Goal: Transaction & Acquisition: Purchase product/service

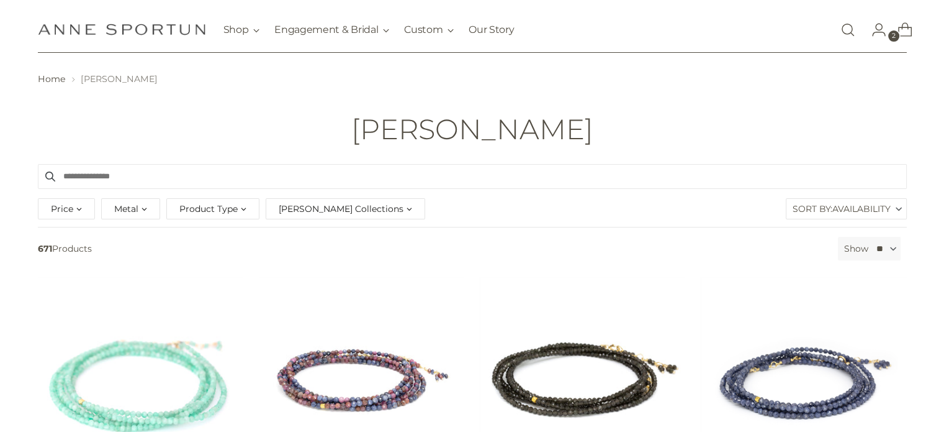
scroll to position [25, 0]
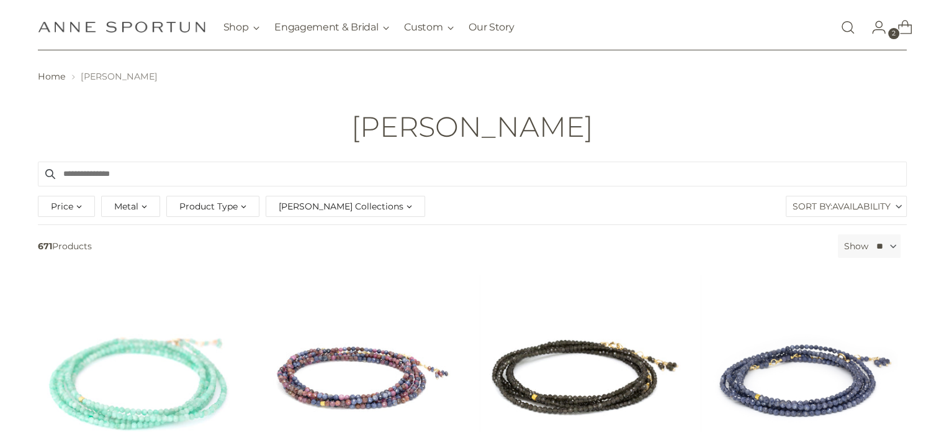
click at [892, 29] on span "2" at bounding box center [893, 33] width 11 height 11
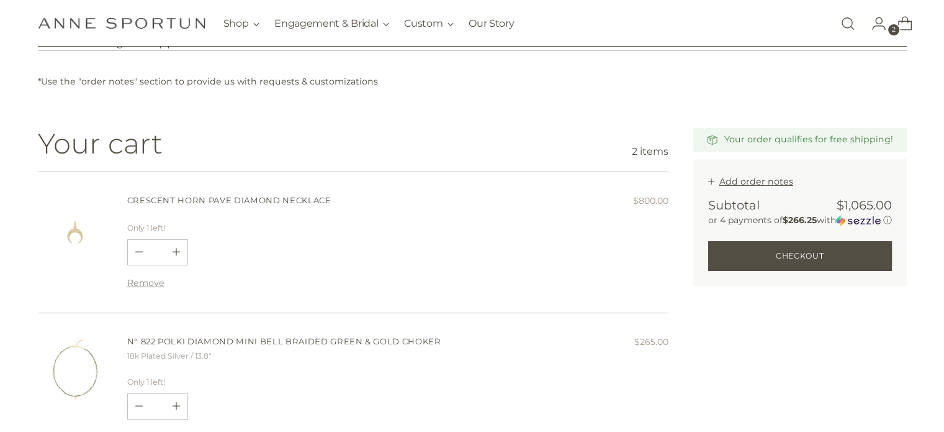
scroll to position [124, 0]
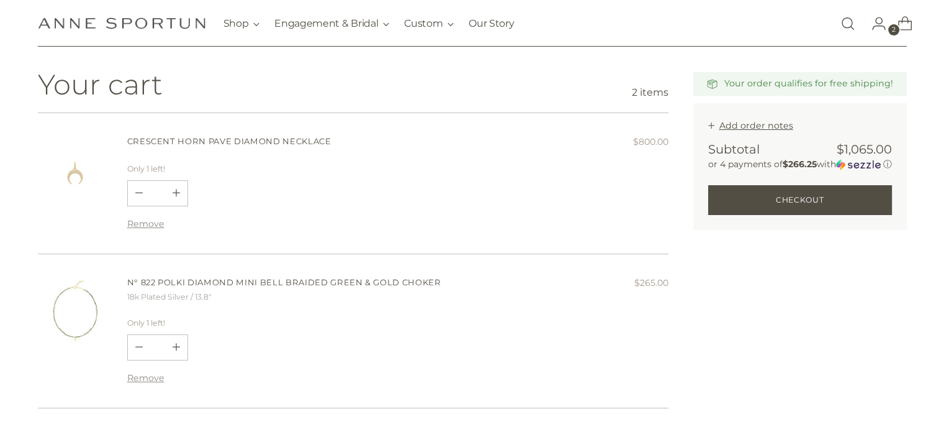
click at [314, 282] on link "N° 822 Polki Diamond Mini Bell Braided Green & Gold Choker" at bounding box center [284, 282] width 314 height 10
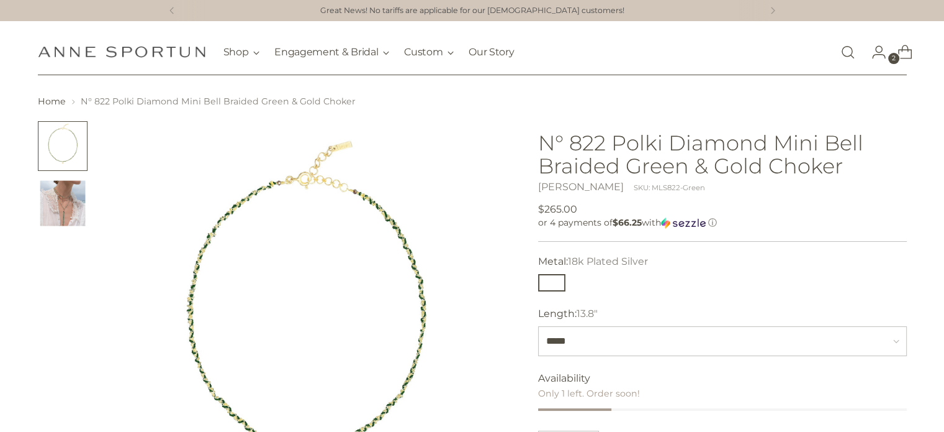
click at [596, 185] on link "[PERSON_NAME]" at bounding box center [581, 187] width 86 height 12
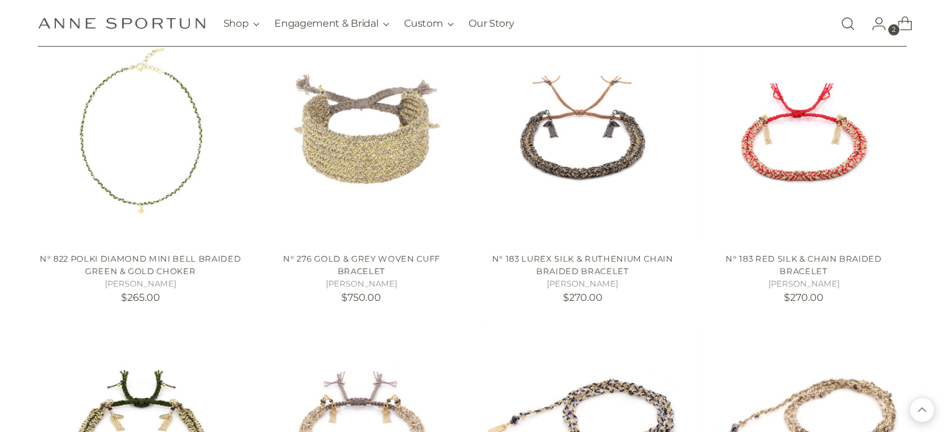
scroll to position [224, 0]
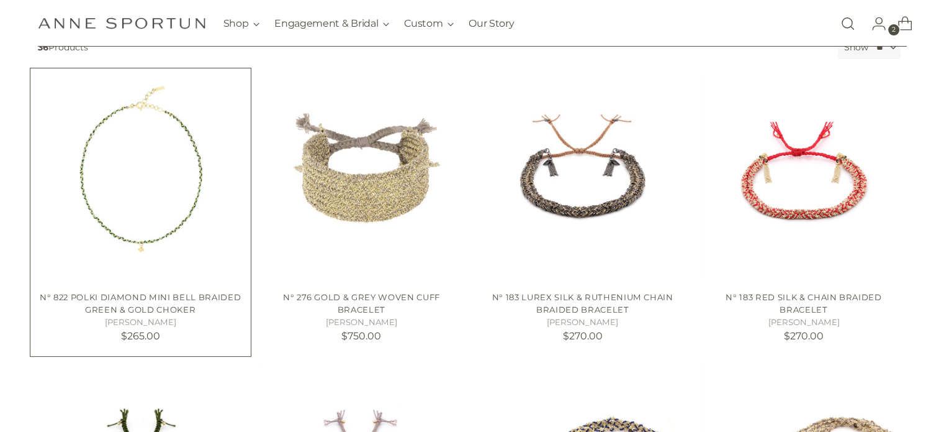
click at [0, 0] on img "N° 822 Polki Diamond Mini Bell Braided Green & Gold Choker" at bounding box center [0, 0] width 0 height 0
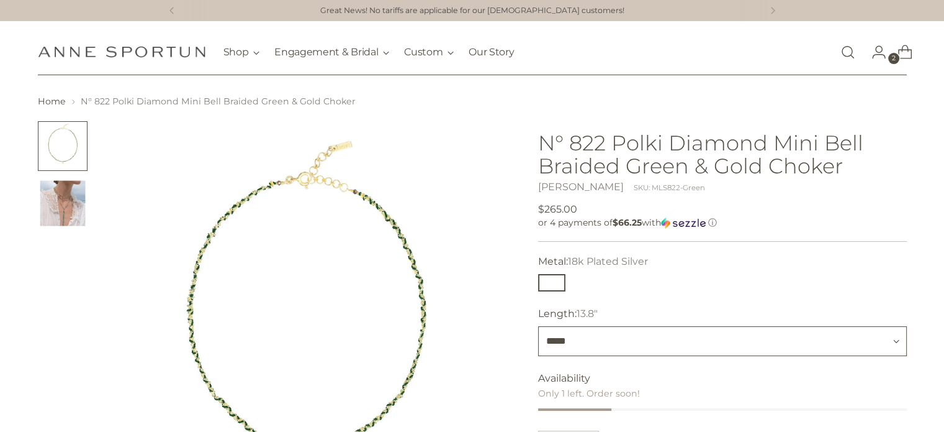
click at [584, 338] on select "*****" at bounding box center [722, 341] width 369 height 30
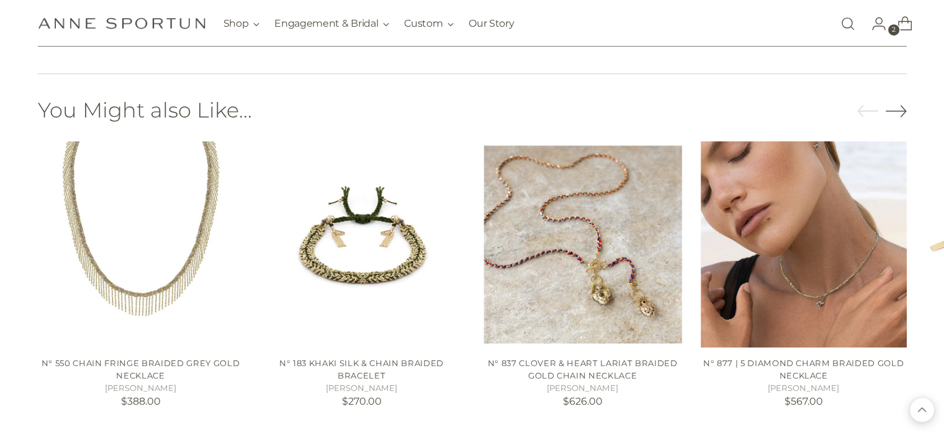
scroll to position [847, 0]
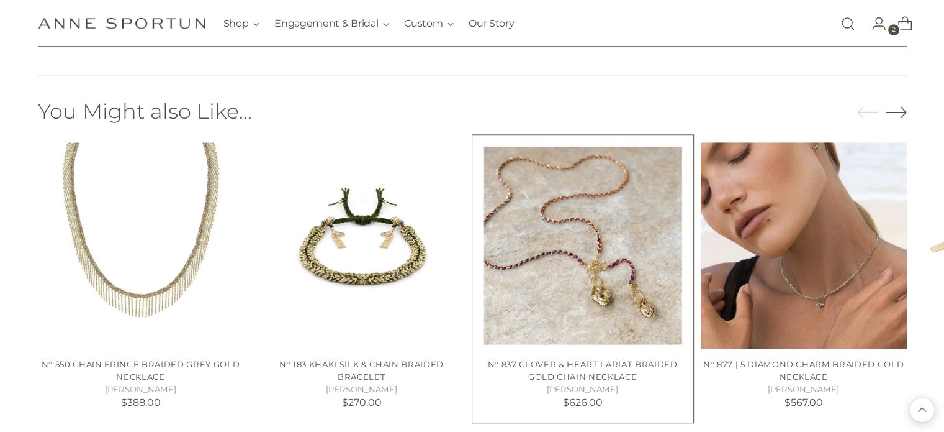
click at [0, 0] on img "N° 837 Clover & Heart Lariat Braided Gold Chain Necklace" at bounding box center [0, 0] width 0 height 0
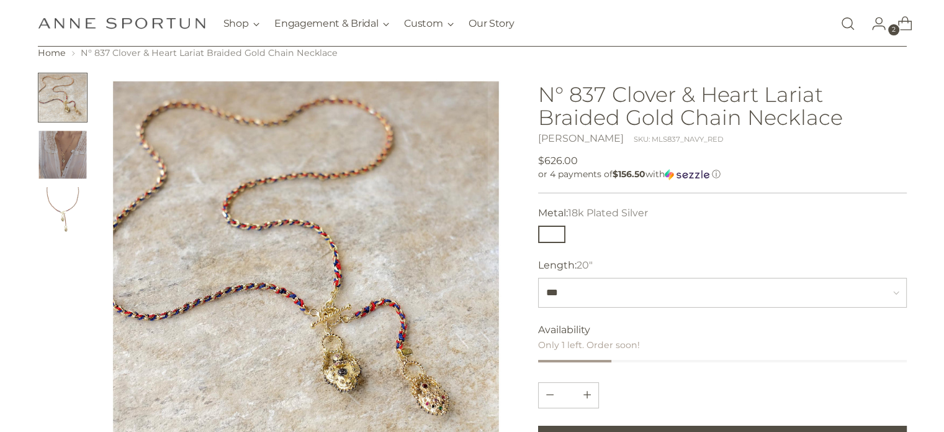
scroll to position [50, 0]
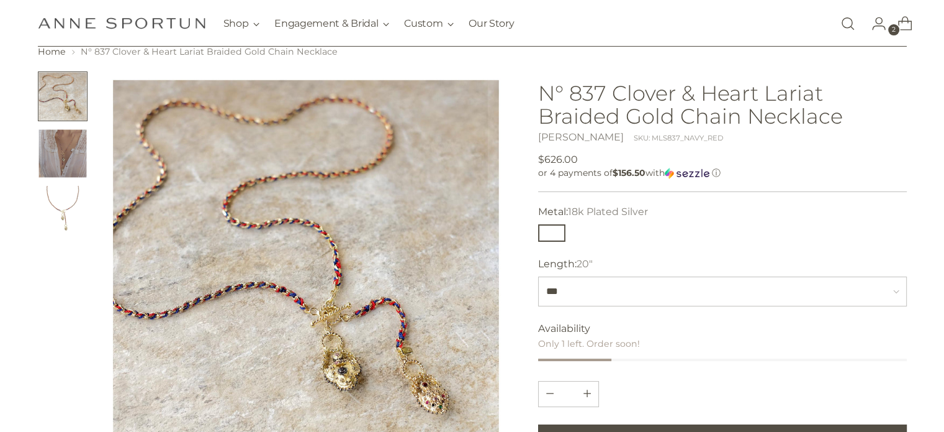
click at [81, 153] on img "Change image to image 2" at bounding box center [63, 154] width 50 height 50
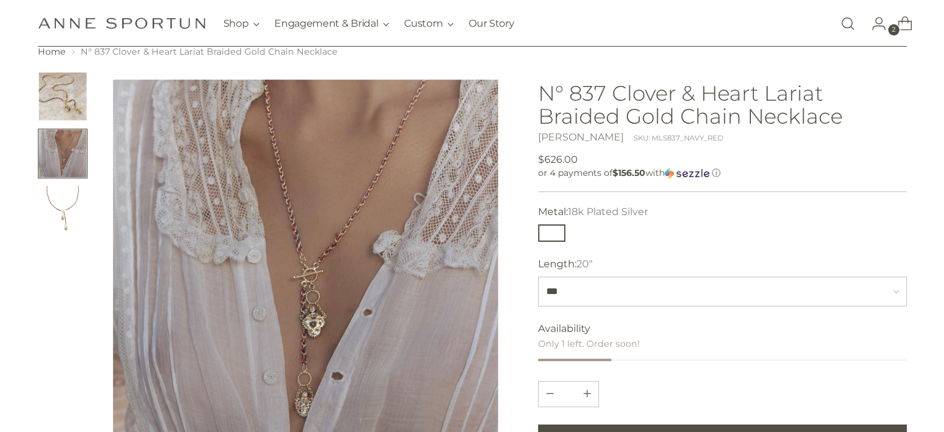
click at [74, 216] on img "Change image to image 3" at bounding box center [63, 211] width 50 height 50
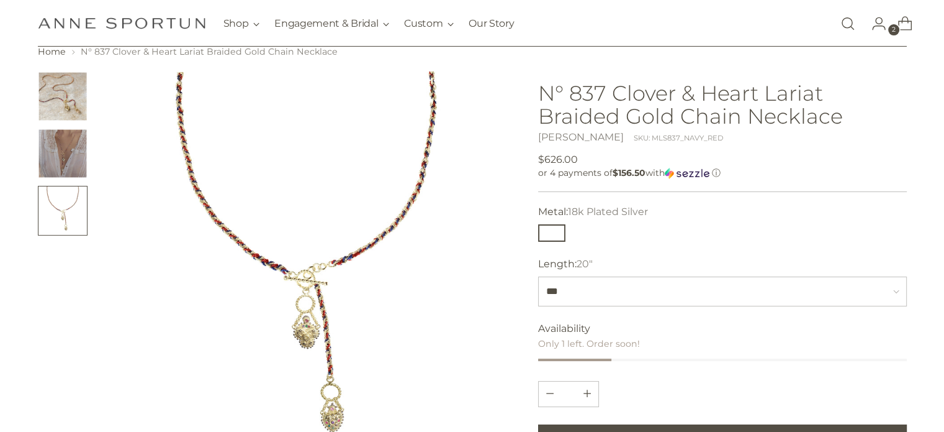
click at [902, 24] on icon "Open cart modal" at bounding box center [905, 23] width 17 height 17
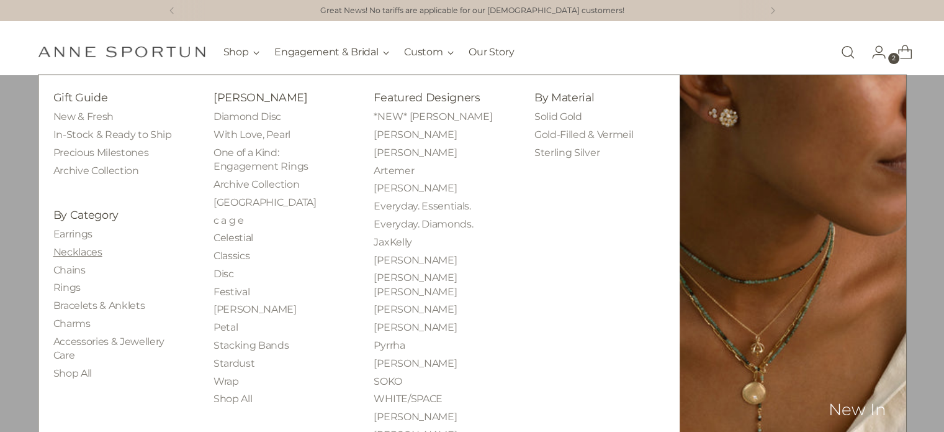
click at [88, 251] on link "Necklaces" at bounding box center [77, 252] width 49 height 12
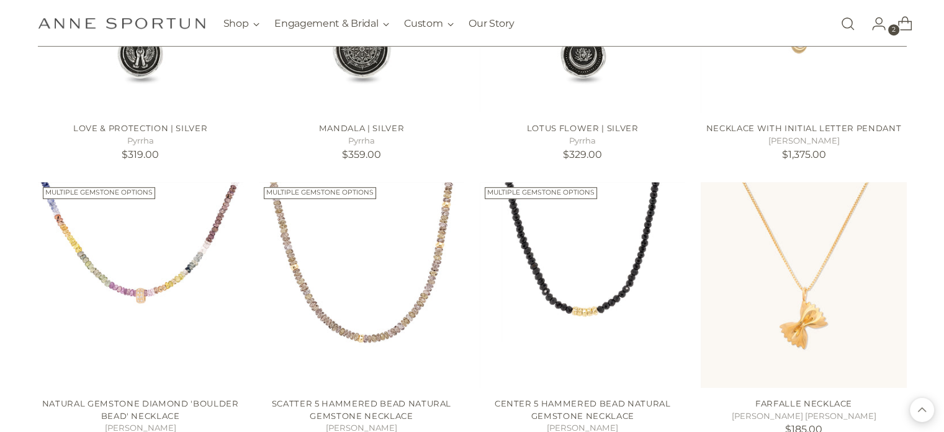
scroll to position [969, 0]
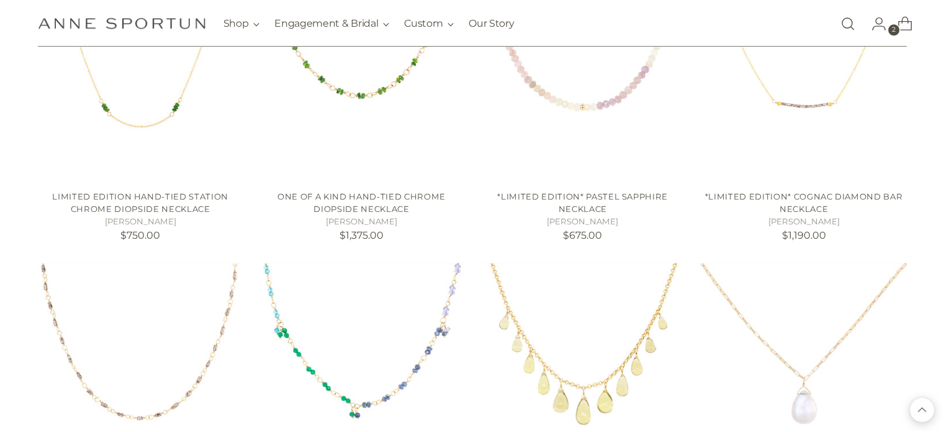
scroll to position [1614, 0]
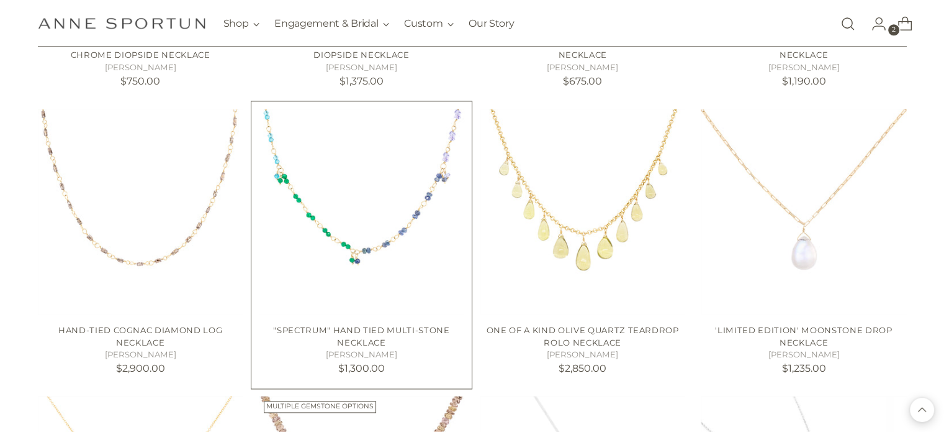
click at [0, 0] on img at bounding box center [0, 0] width 0 height 0
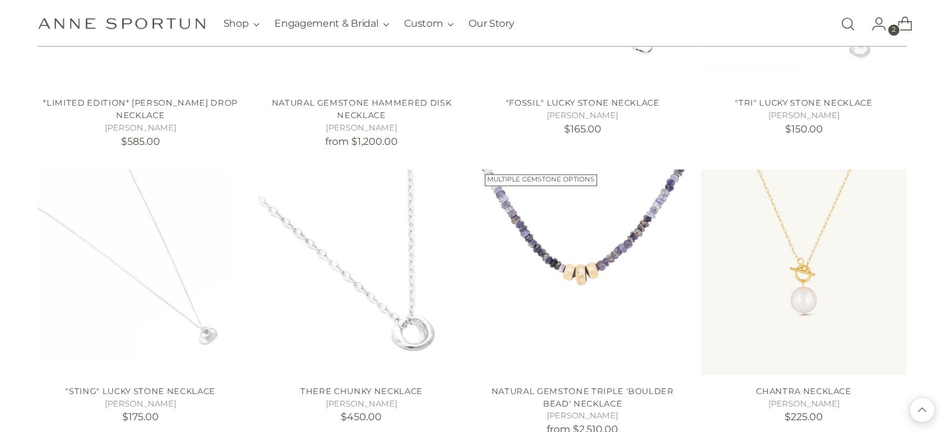
scroll to position [2260, 0]
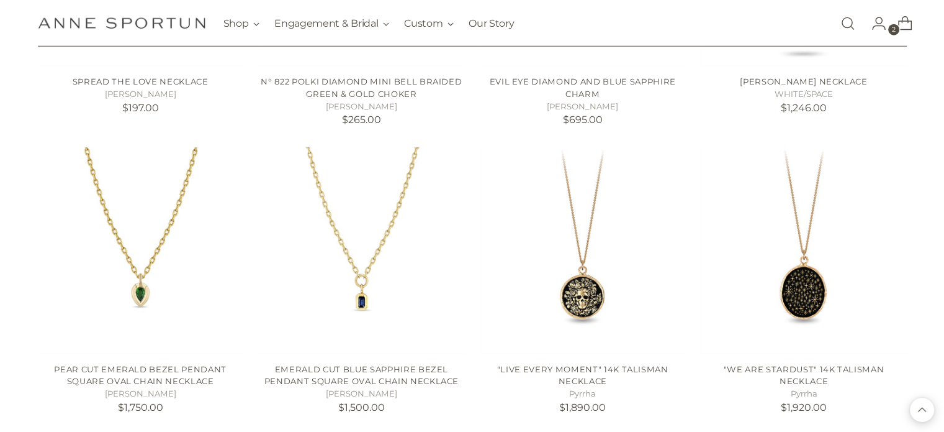
scroll to position [3378, 0]
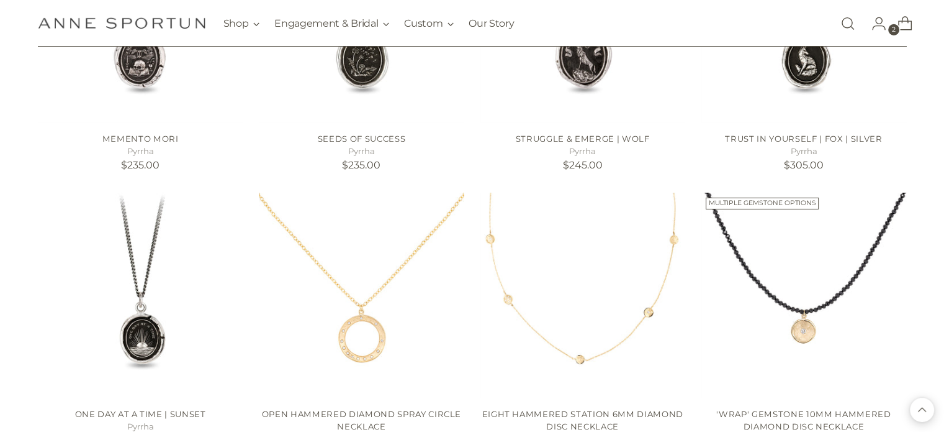
scroll to position [4123, 0]
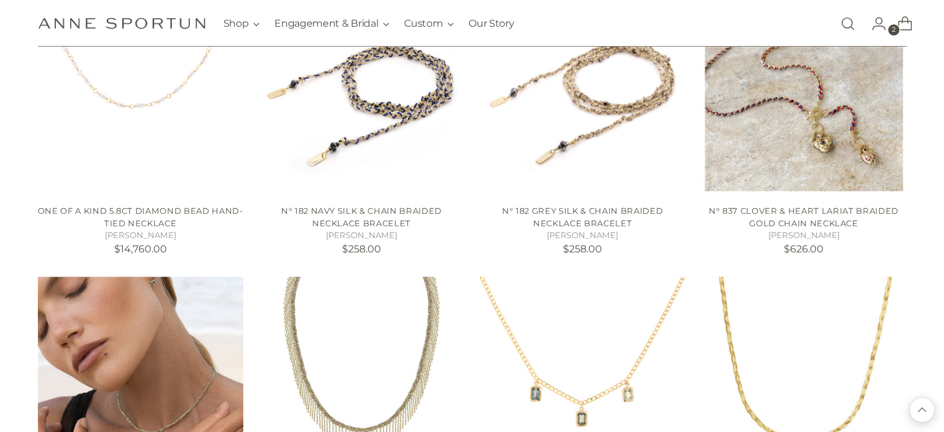
scroll to position [5613, 0]
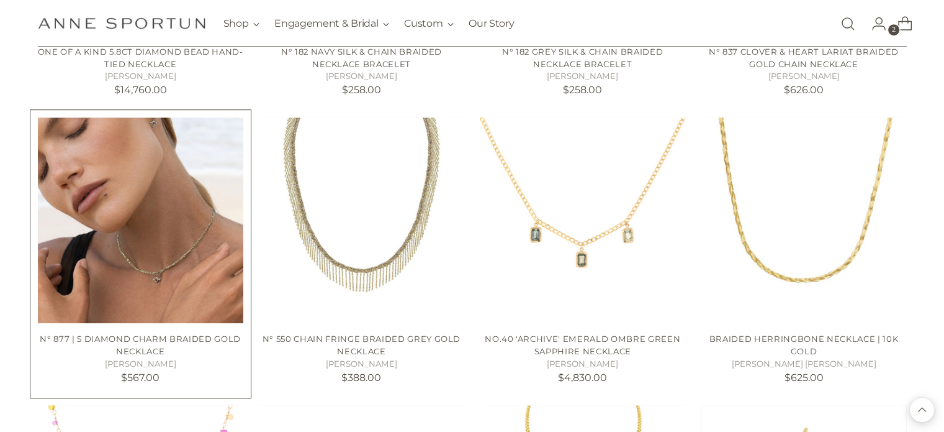
click at [135, 261] on img "N° 877 | 5 Diamond Charm Braided Gold Necklace" at bounding box center [141, 220] width 206 height 206
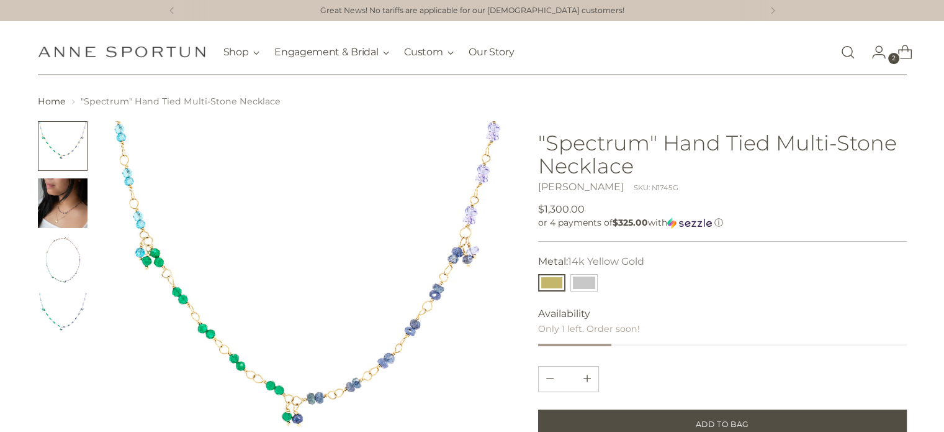
click at [67, 201] on img "Change image to image 2" at bounding box center [63, 203] width 50 height 50
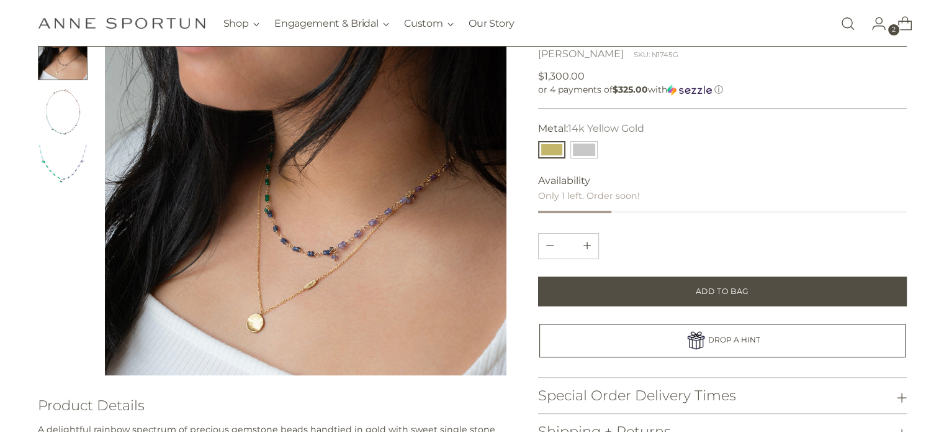
scroll to position [149, 0]
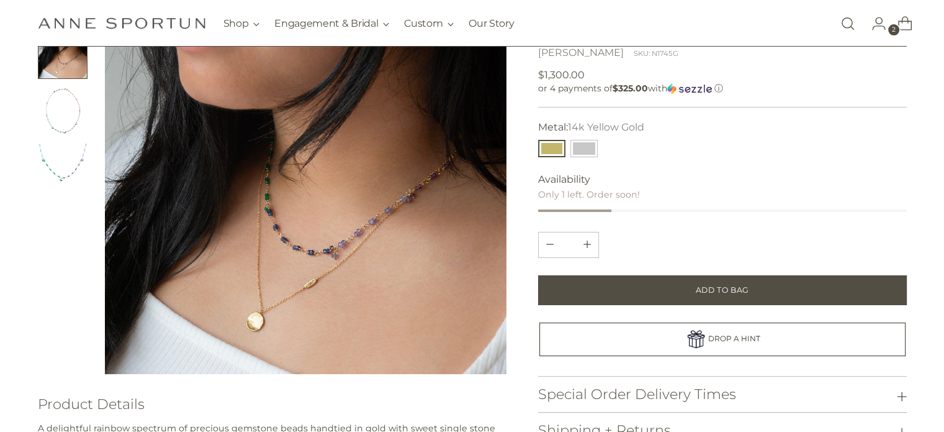
click at [50, 155] on img "Change image to image 4" at bounding box center [63, 168] width 50 height 50
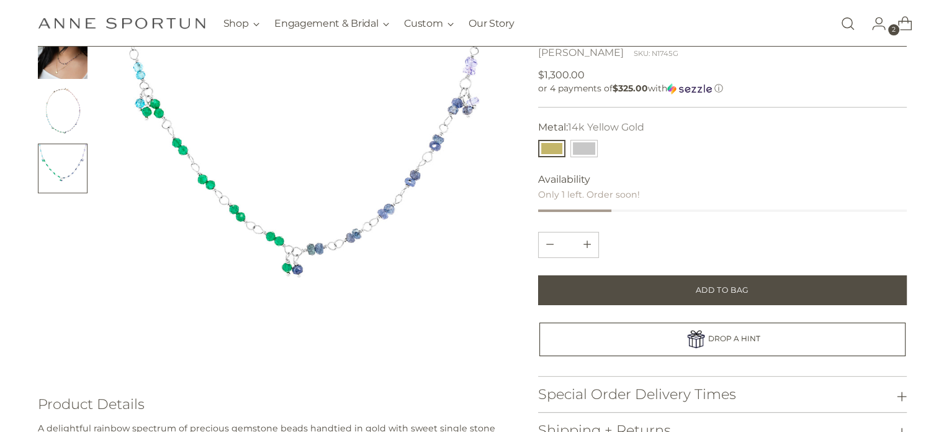
click at [67, 116] on img "Change image to image 3" at bounding box center [63, 111] width 50 height 50
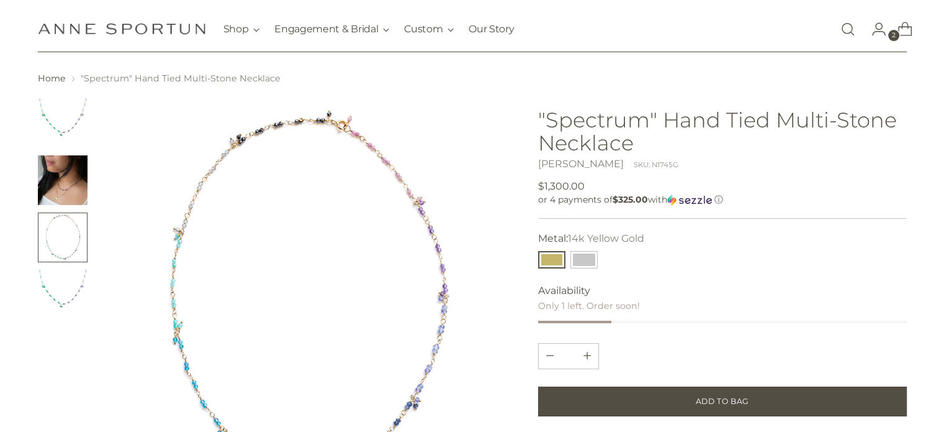
scroll to position [25, 0]
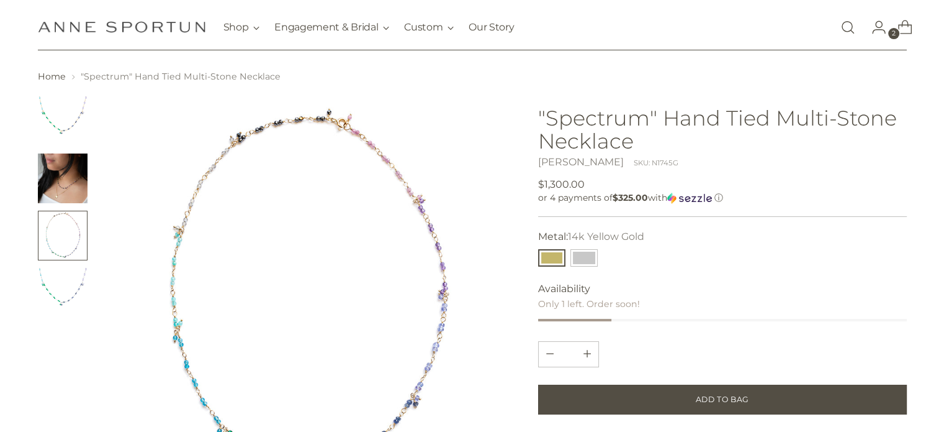
click at [52, 186] on img "Change image to image 2" at bounding box center [63, 178] width 50 height 50
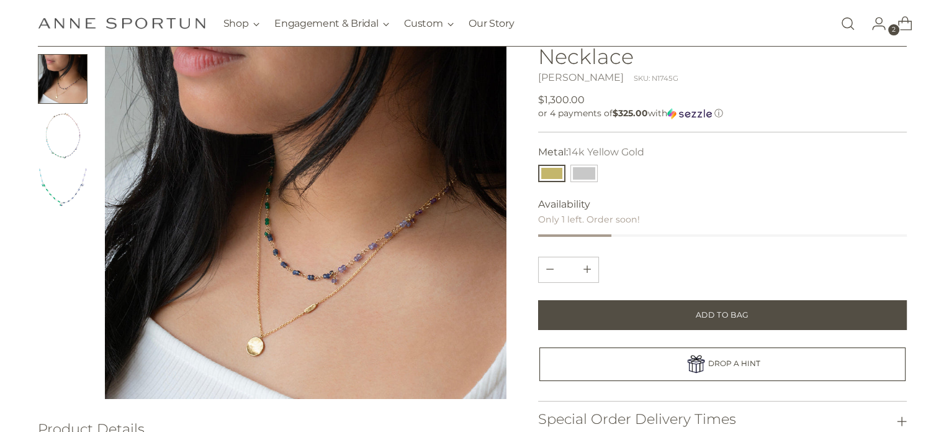
scroll to position [99, 0]
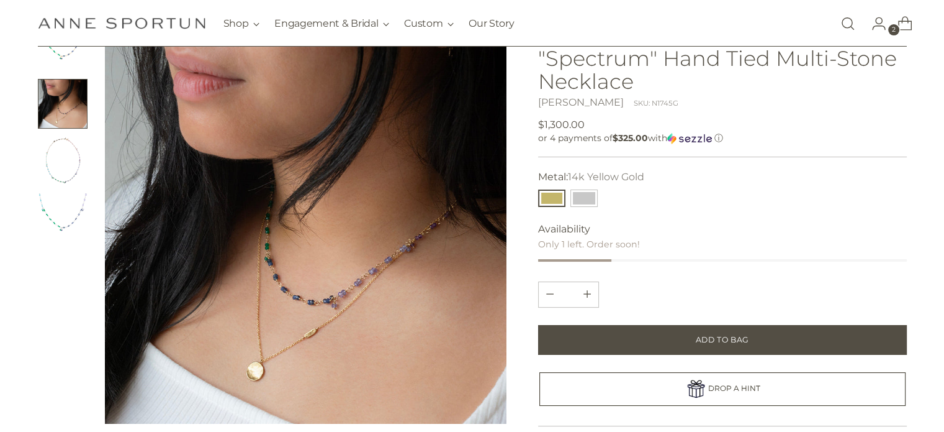
click at [73, 150] on img "Change image to image 3" at bounding box center [63, 161] width 50 height 50
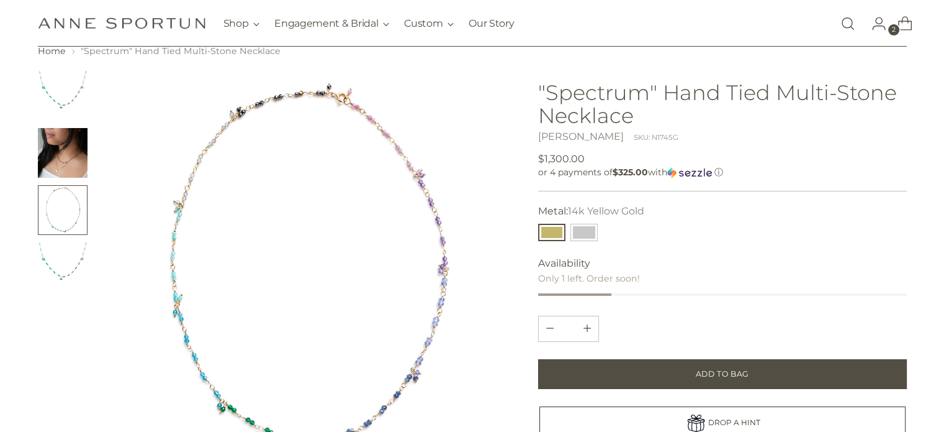
scroll to position [50, 0]
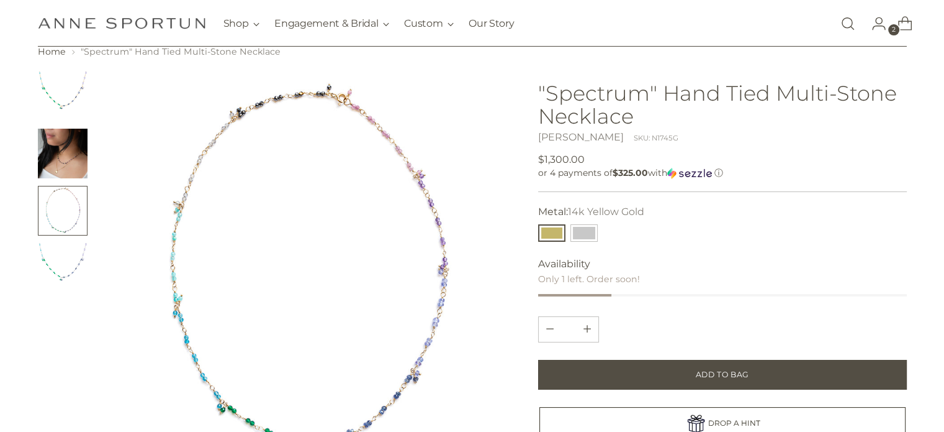
click at [176, 299] on img at bounding box center [306, 272] width 402 height 402
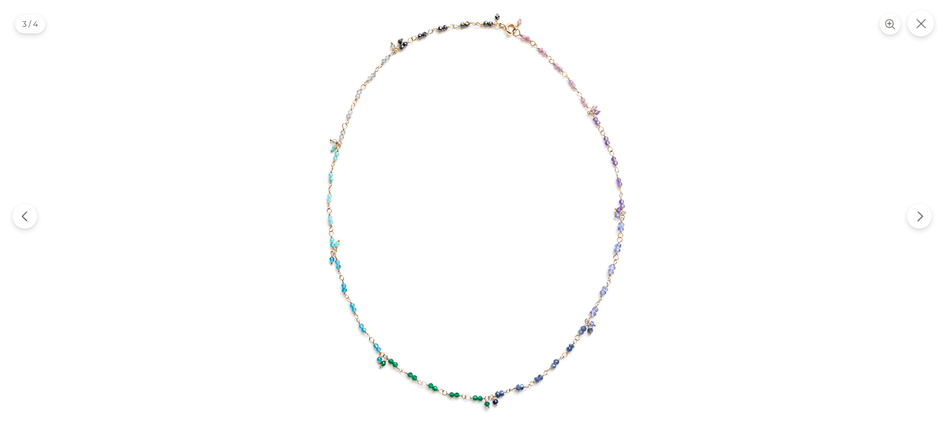
click at [340, 270] on img at bounding box center [472, 216] width 432 height 432
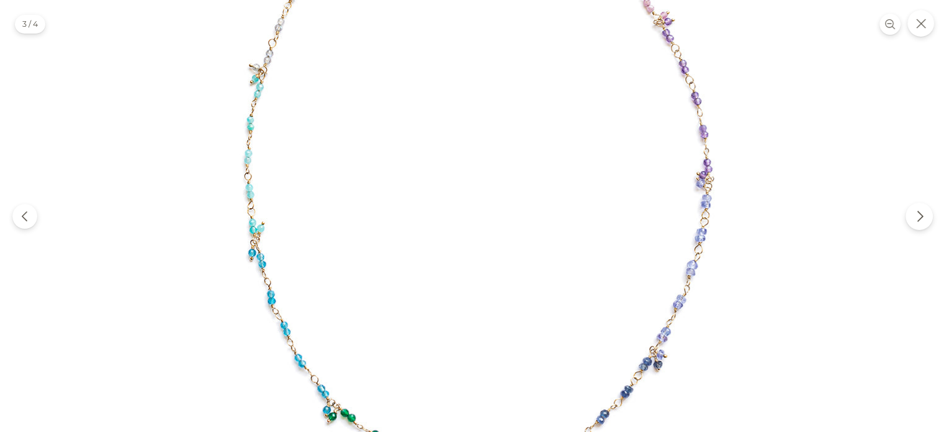
click at [916, 219] on icon "Next" at bounding box center [920, 216] width 12 height 12
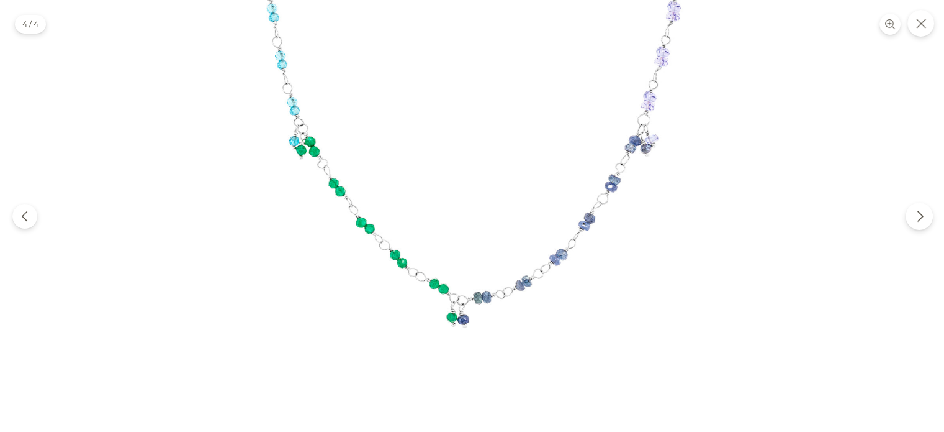
click at [916, 219] on icon "Next" at bounding box center [920, 216] width 12 height 12
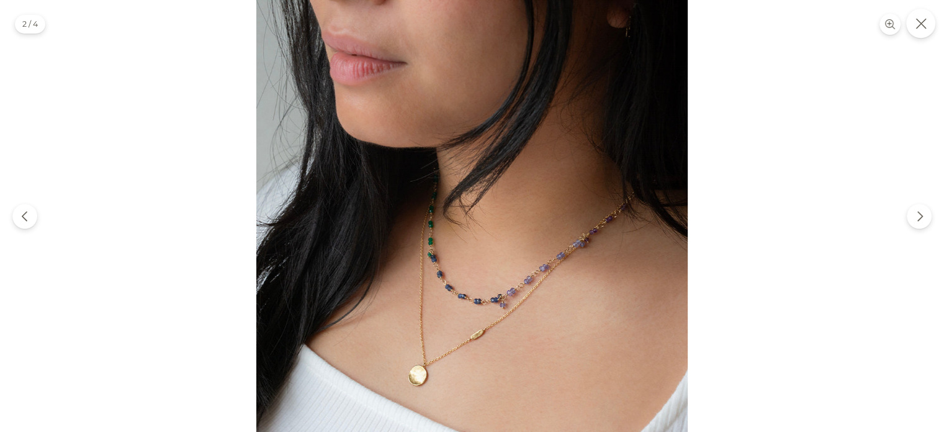
click at [922, 24] on icon "Close" at bounding box center [921, 23] width 11 height 11
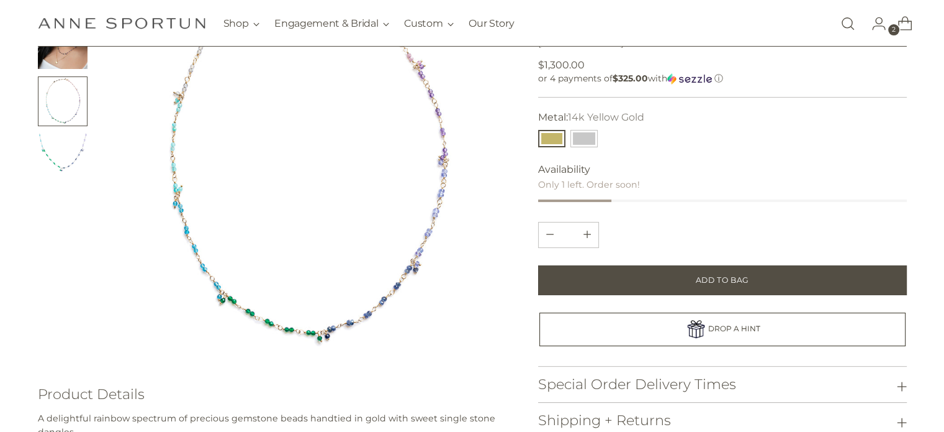
scroll to position [0, 0]
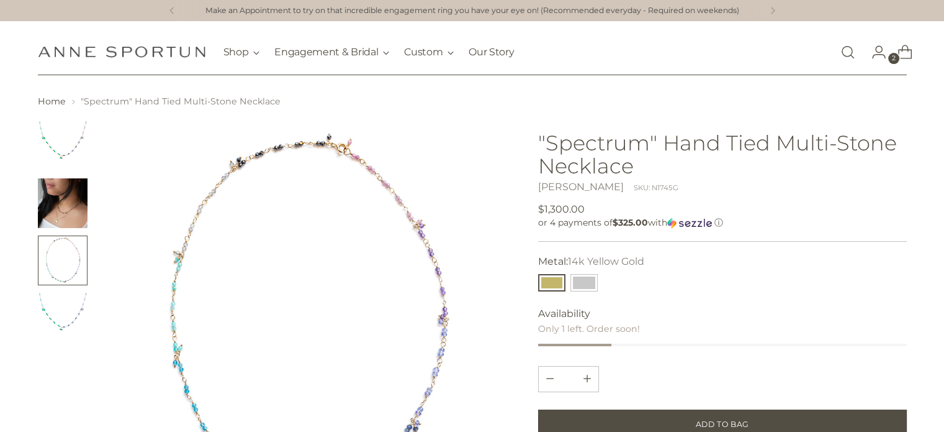
click at [387, 203] on img at bounding box center [306, 322] width 402 height 402
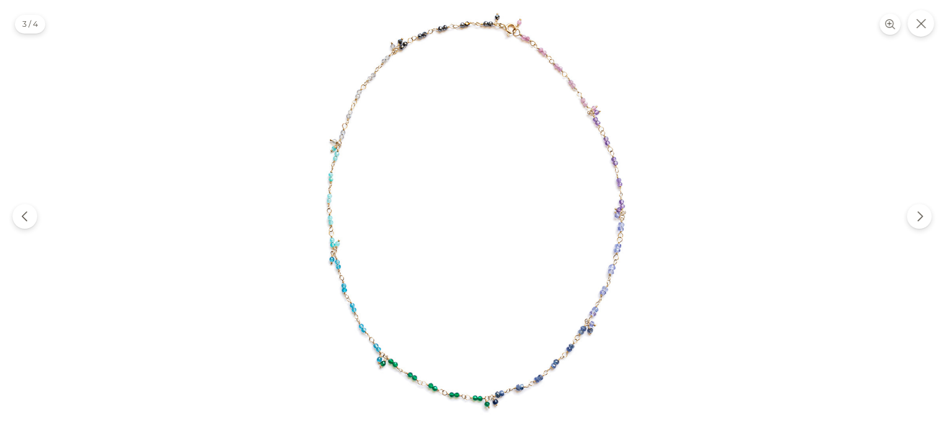
click at [566, 69] on img at bounding box center [472, 216] width 432 height 432
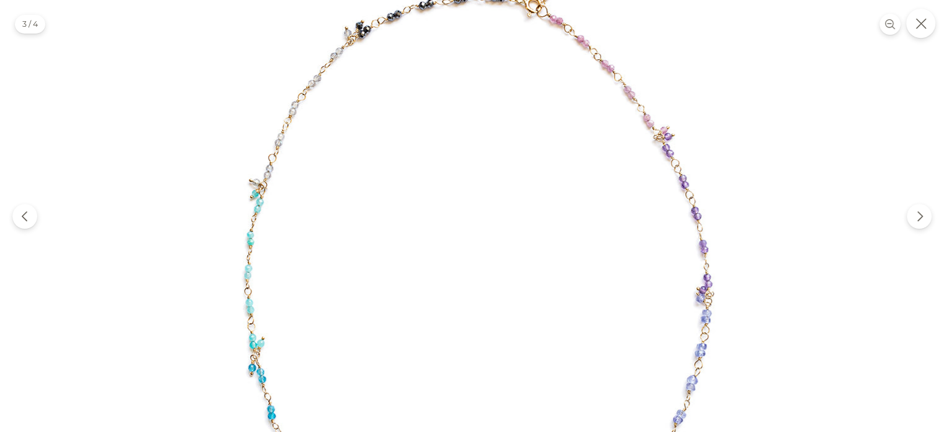
click at [924, 22] on icon "Close" at bounding box center [921, 23] width 11 height 11
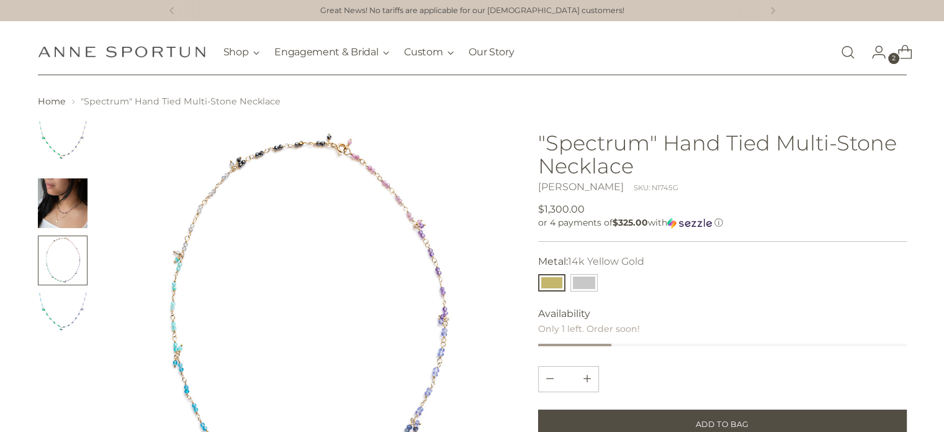
click at [70, 208] on img "Change image to image 2" at bounding box center [63, 203] width 50 height 50
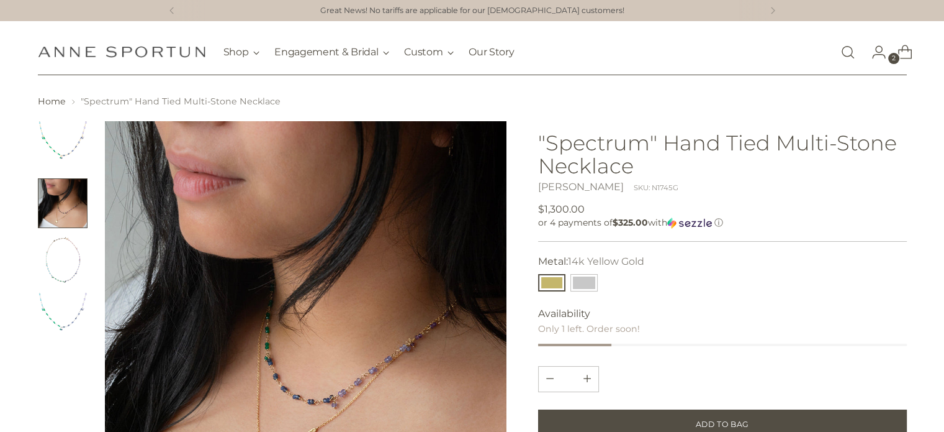
click at [368, 379] on img at bounding box center [306, 322] width 402 height 402
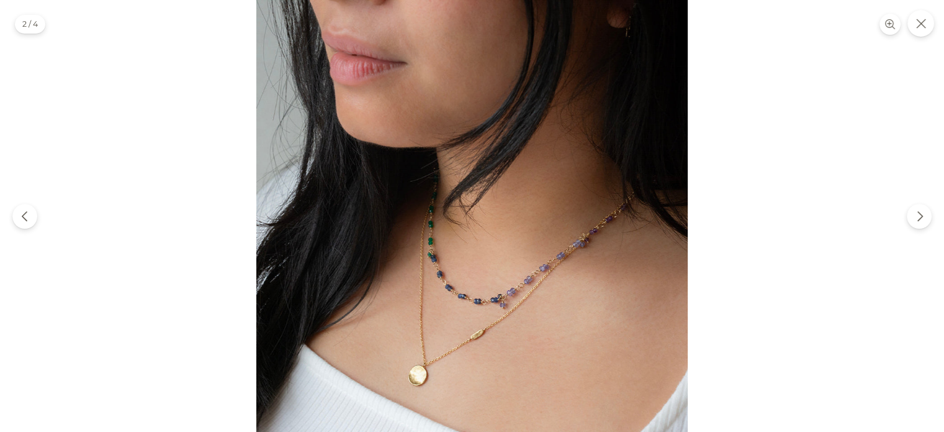
click at [450, 320] on img at bounding box center [472, 216] width 432 height 432
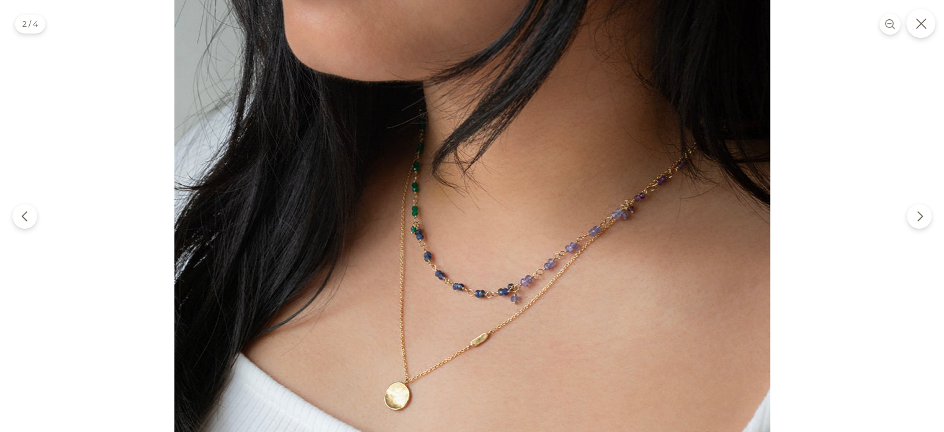
click at [916, 29] on icon "Close" at bounding box center [921, 23] width 11 height 11
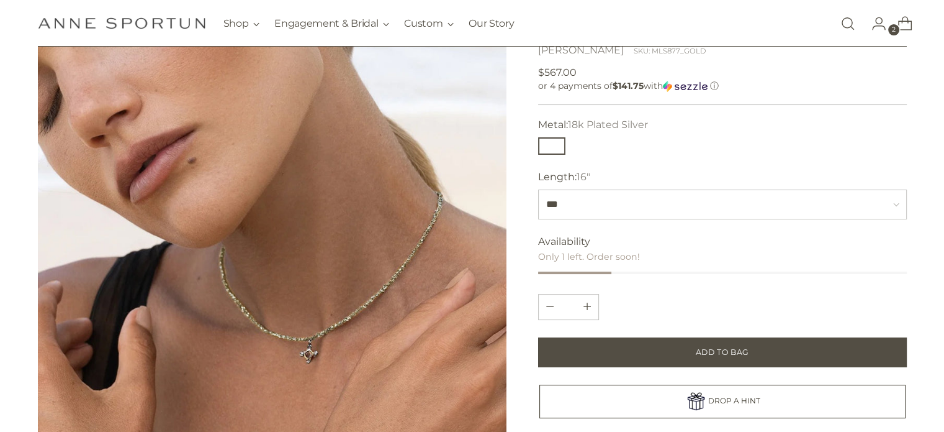
scroll to position [149, 0]
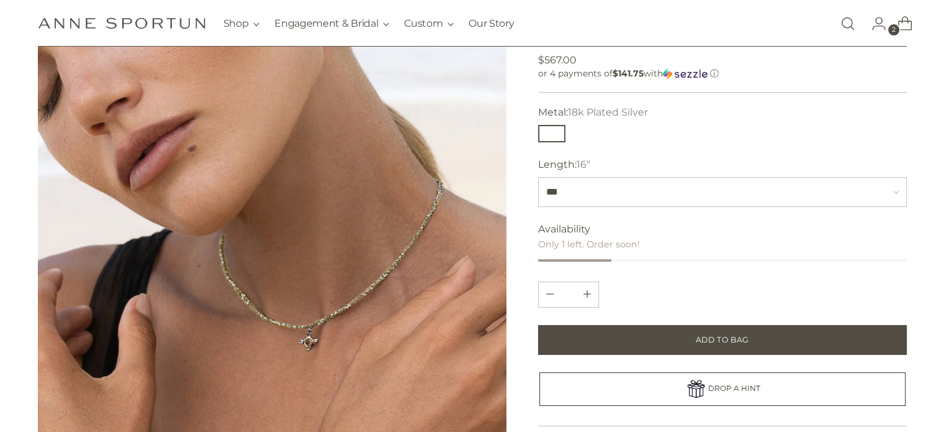
click at [432, 232] on img at bounding box center [272, 206] width 469 height 469
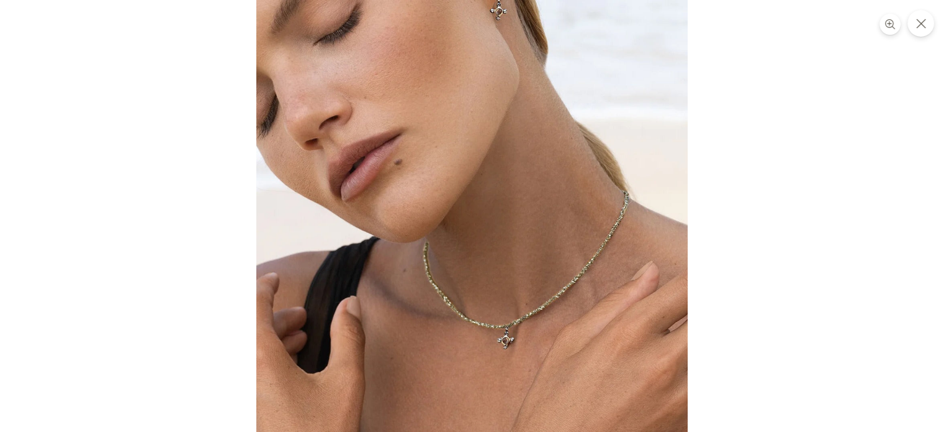
click at [493, 287] on img at bounding box center [472, 216] width 432 height 432
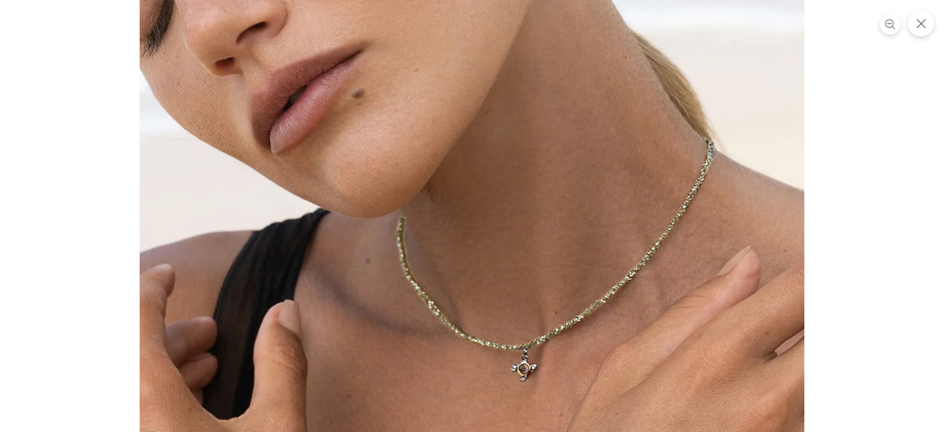
click at [502, 325] on img at bounding box center [472, 176] width 665 height 665
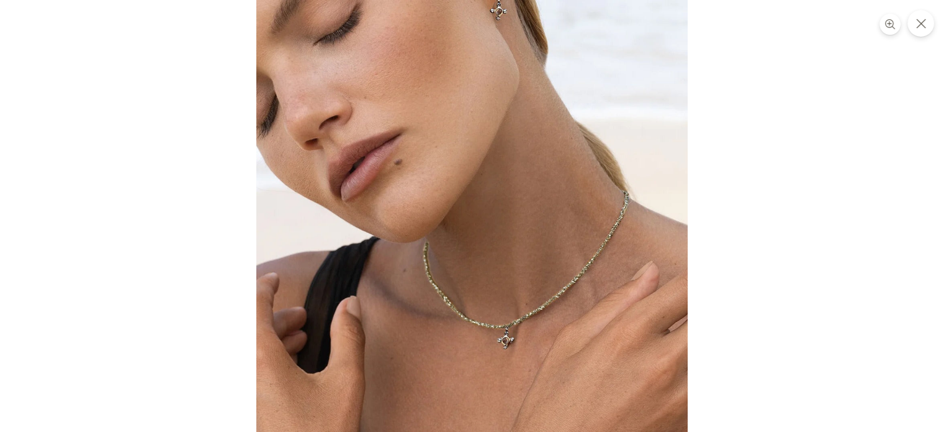
click at [502, 325] on img at bounding box center [472, 216] width 432 height 432
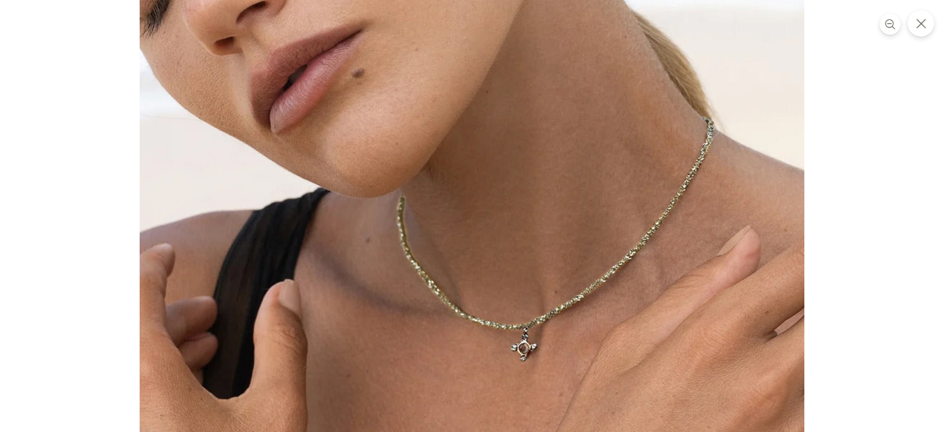
click at [887, 226] on div at bounding box center [472, 216] width 944 height 432
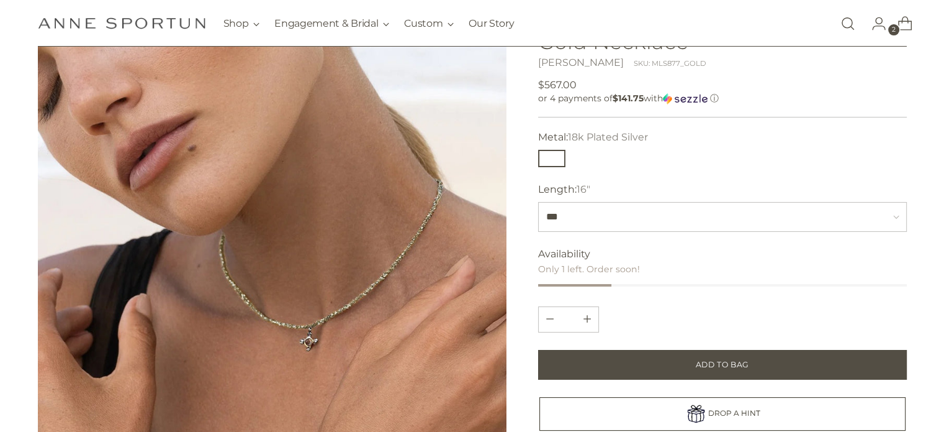
scroll to position [0, 0]
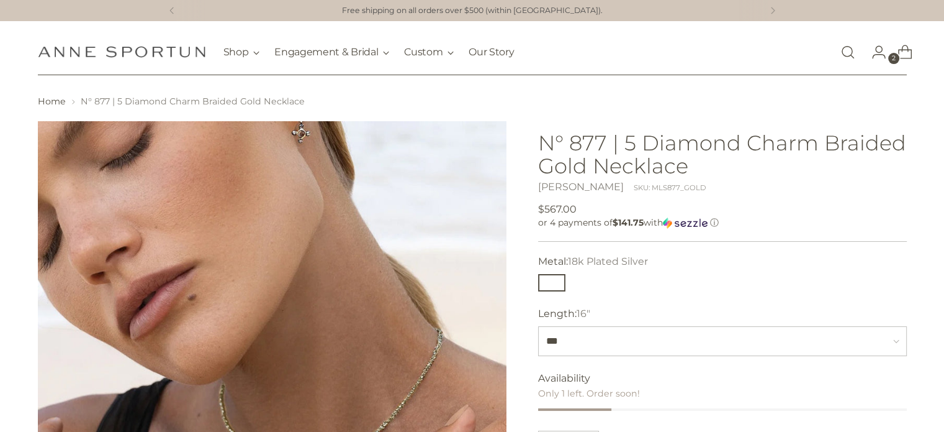
drag, startPoint x: 651, startPoint y: 183, endPoint x: 531, endPoint y: 133, distance: 129.5
copy div "N° 877 | 5 Diamond Charm Braided Gold Necklace Marie Laure Chamorel"
click at [613, 184] on link "[PERSON_NAME]" at bounding box center [581, 187] width 86 height 12
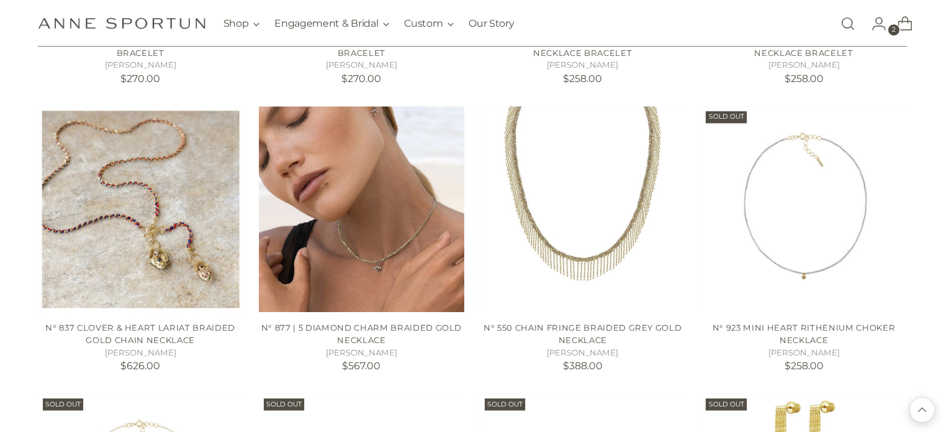
scroll to position [770, 0]
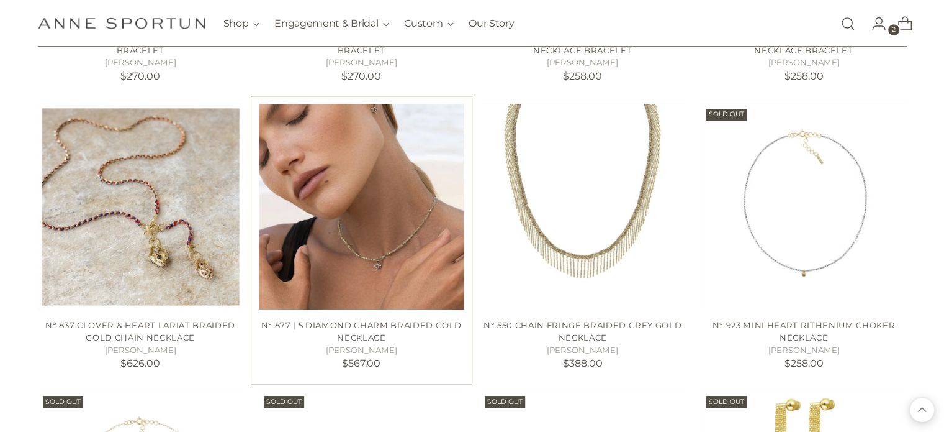
click at [417, 215] on img "N° 877 | 5 Diamond Charm Braided Gold Necklace" at bounding box center [362, 207] width 206 height 206
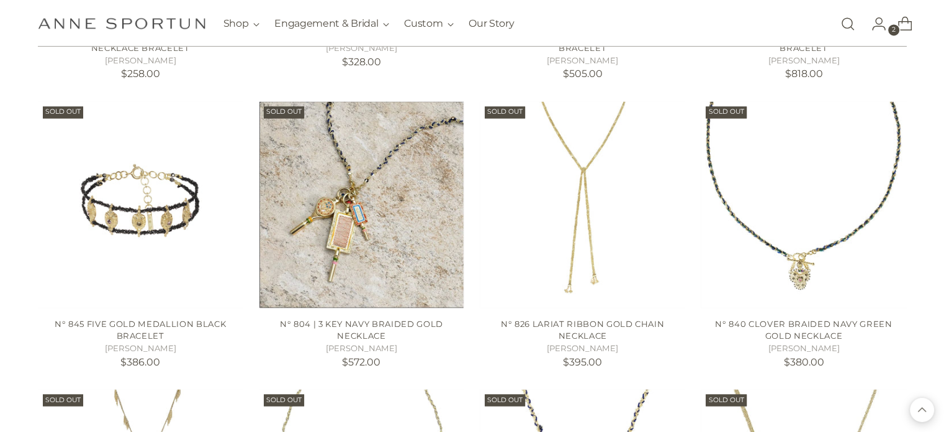
scroll to position [2210, 0]
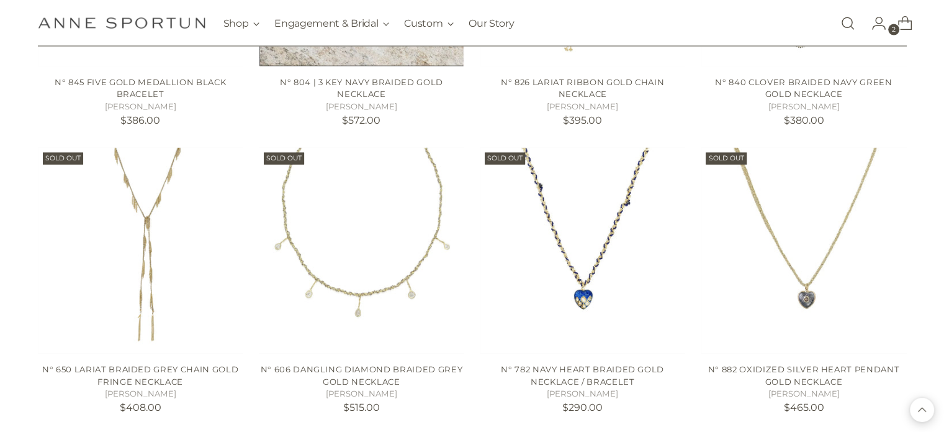
scroll to position [2508, 0]
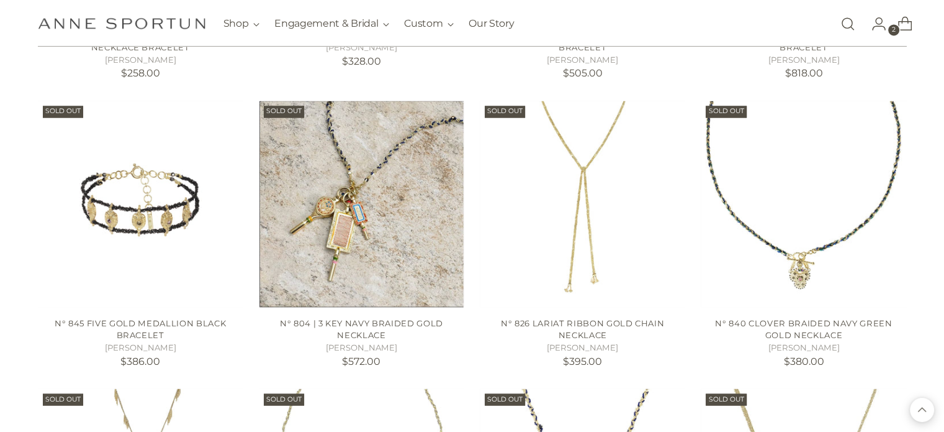
scroll to position [2161, 0]
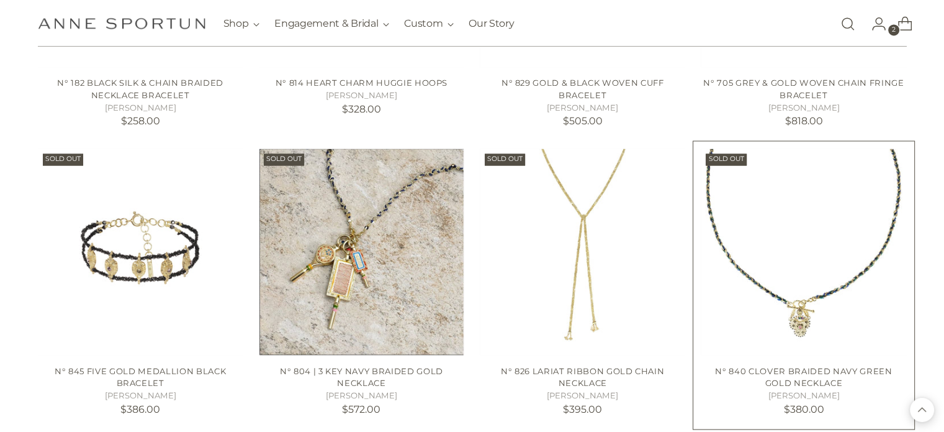
click at [0, 0] on img "N° 840 Clover Braided Navy Green Gold Necklace" at bounding box center [0, 0] width 0 height 0
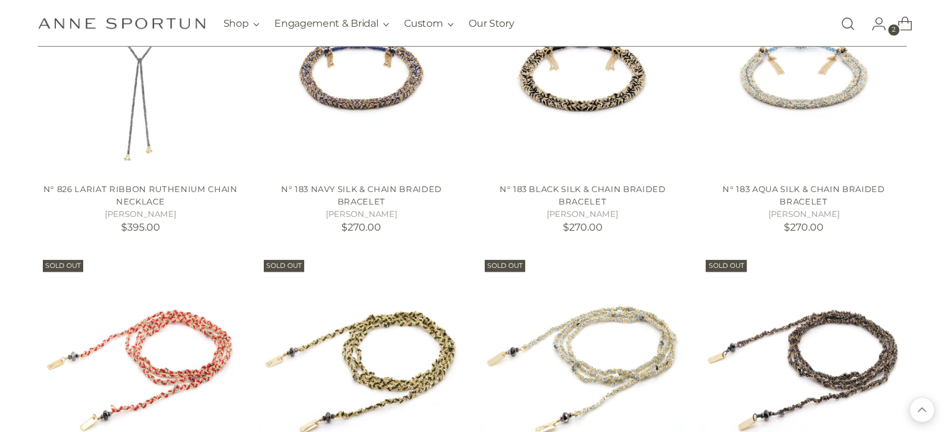
scroll to position [1341, 0]
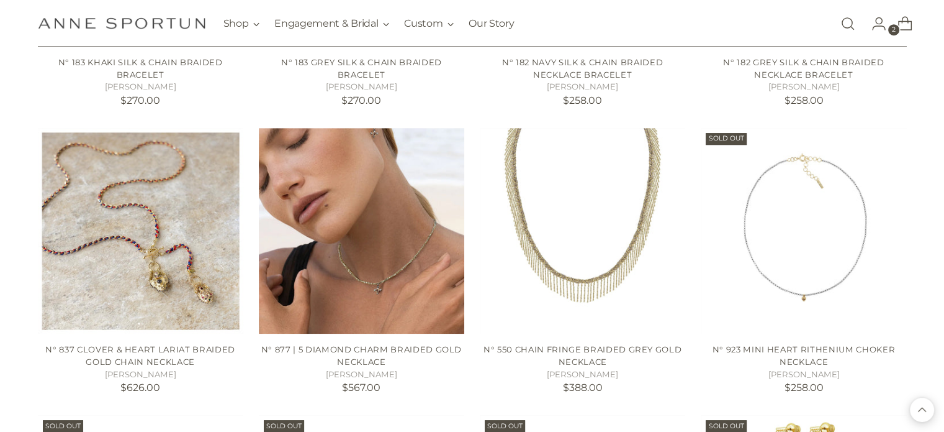
scroll to position [745, 0]
click at [350, 202] on img "N° 877 | 5 Diamond Charm Braided Gold Necklace" at bounding box center [362, 232] width 206 height 206
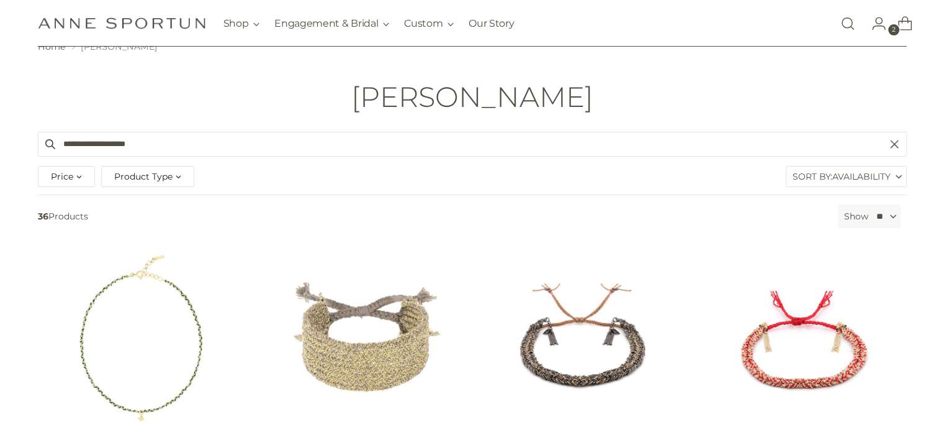
scroll to position [0, 0]
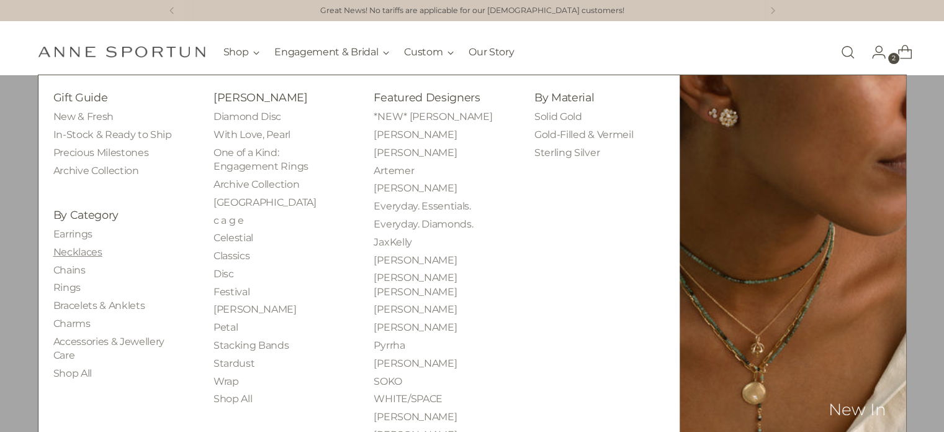
click at [95, 248] on link "Necklaces" at bounding box center [77, 252] width 49 height 12
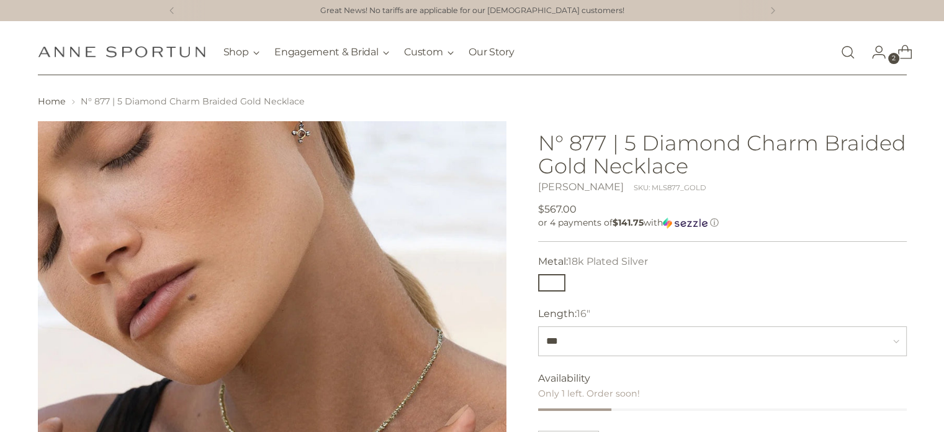
click at [423, 379] on img at bounding box center [272, 355] width 469 height 469
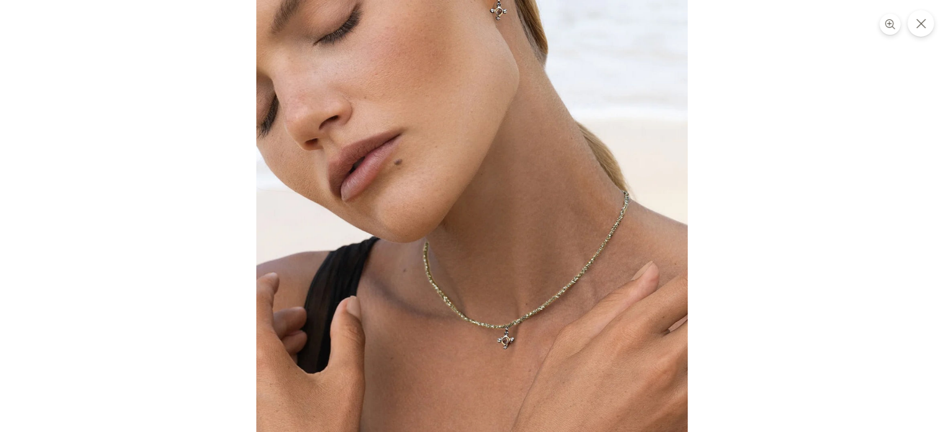
click at [497, 351] on img at bounding box center [472, 216] width 432 height 432
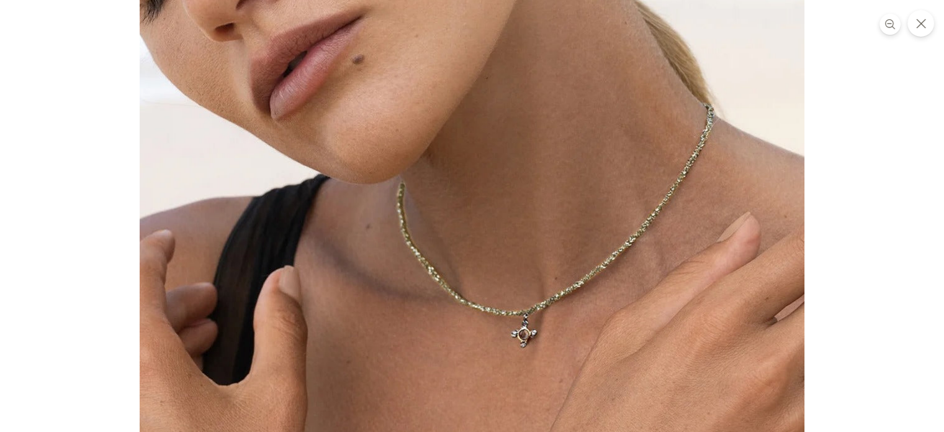
click at [529, 316] on img at bounding box center [472, 142] width 665 height 665
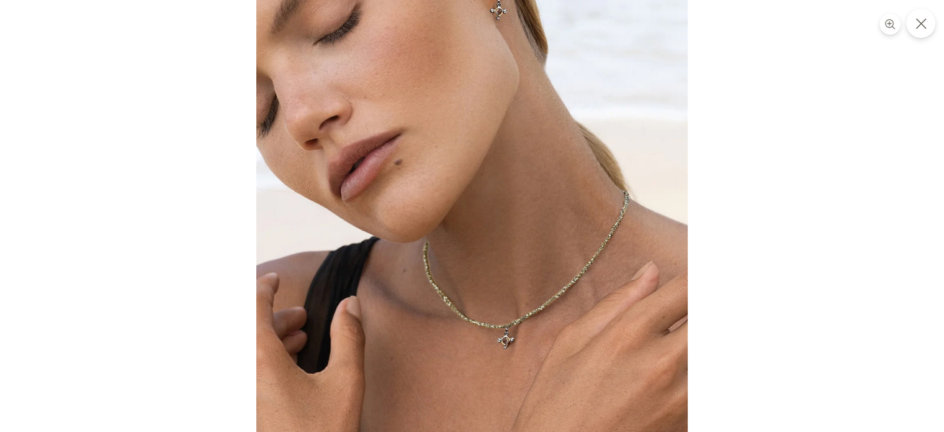
click at [921, 25] on icon "Close" at bounding box center [921, 23] width 11 height 11
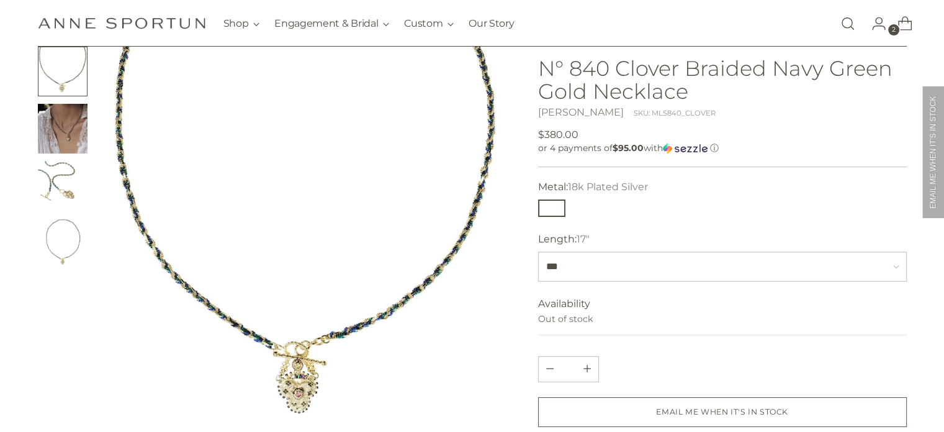
scroll to position [99, 0]
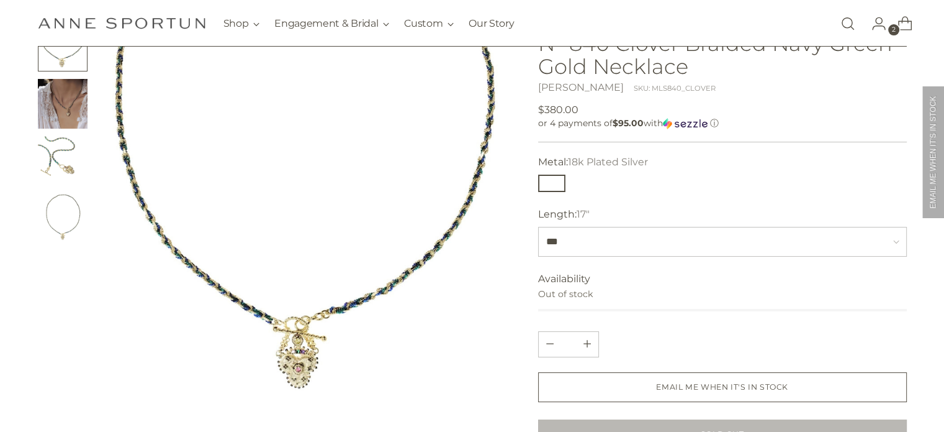
click at [302, 349] on img at bounding box center [306, 223] width 402 height 402
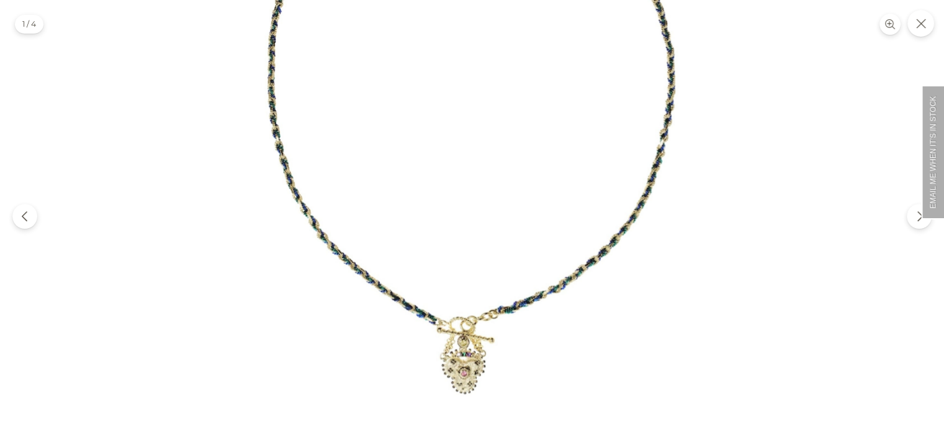
click at [460, 336] on img at bounding box center [472, 216] width 432 height 432
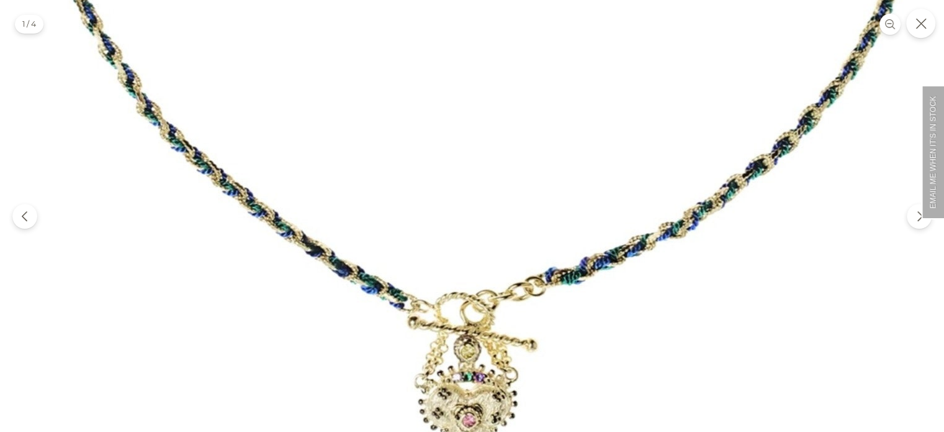
click at [926, 26] on button "Close" at bounding box center [920, 23] width 29 height 29
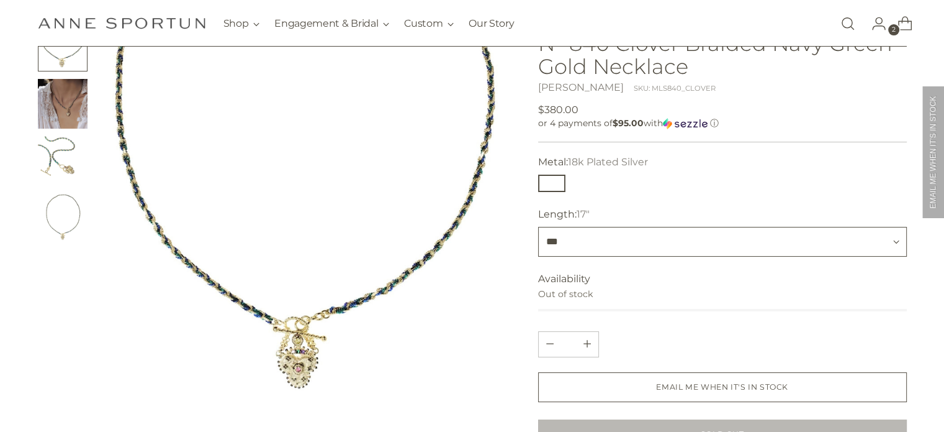
click at [603, 237] on select "***" at bounding box center [722, 242] width 369 height 30
click at [48, 224] on img "Change image to image 4" at bounding box center [63, 218] width 50 height 50
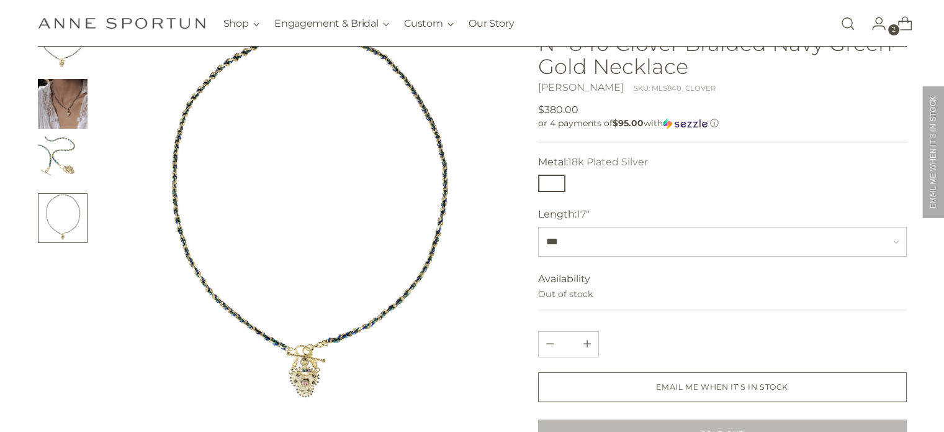
click at [56, 96] on img "Change image to image 2" at bounding box center [63, 104] width 50 height 50
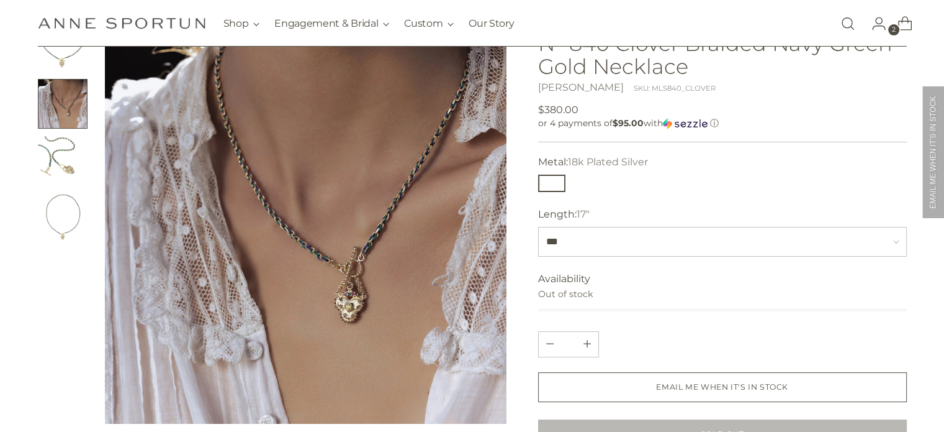
click at [365, 297] on img at bounding box center [306, 223] width 402 height 402
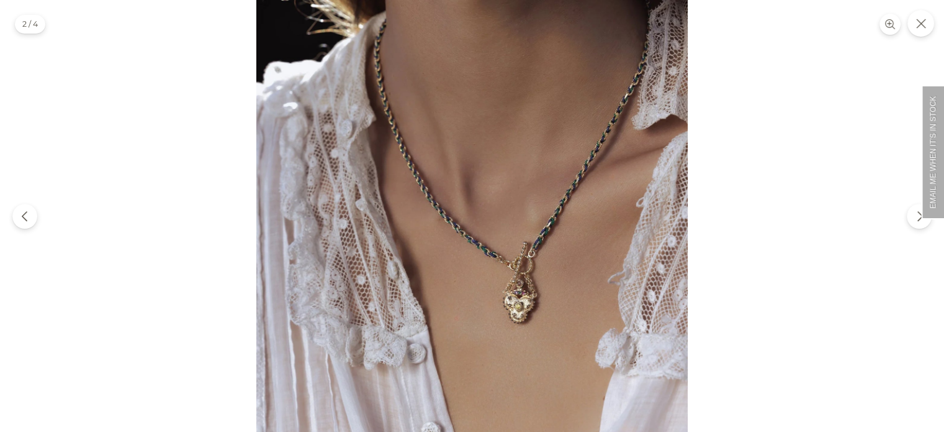
click at [503, 264] on img at bounding box center [472, 216] width 432 height 432
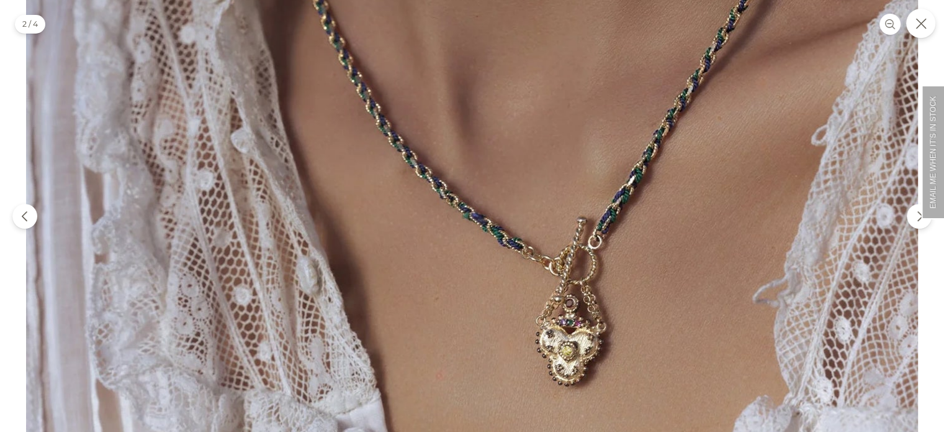
click at [926, 21] on button "Close" at bounding box center [920, 23] width 29 height 29
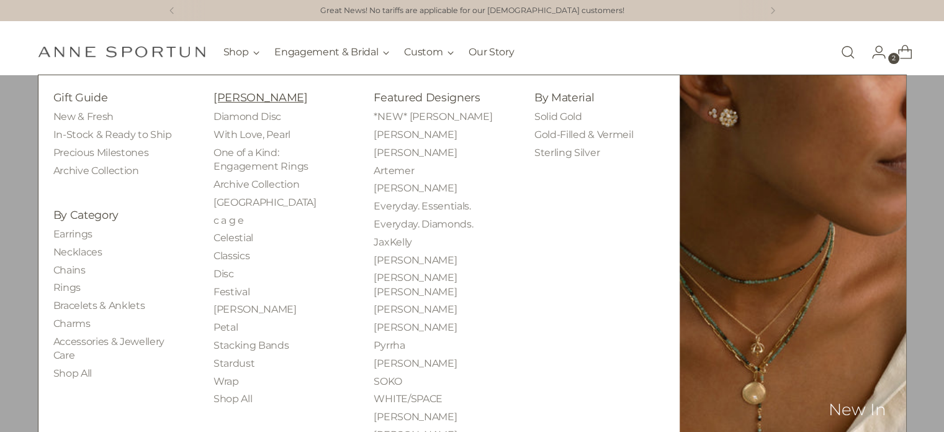
click at [242, 96] on link "[PERSON_NAME]" at bounding box center [261, 97] width 94 height 13
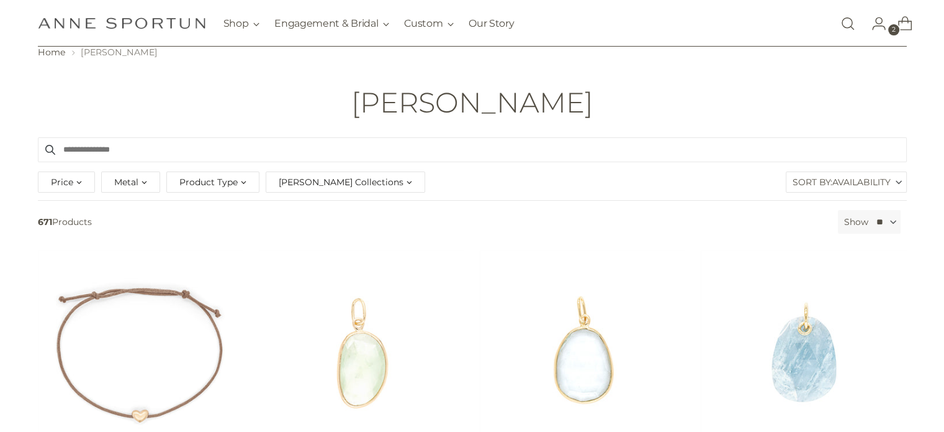
scroll to position [50, 0]
click at [207, 179] on span "Product Type" at bounding box center [208, 181] width 58 height 14
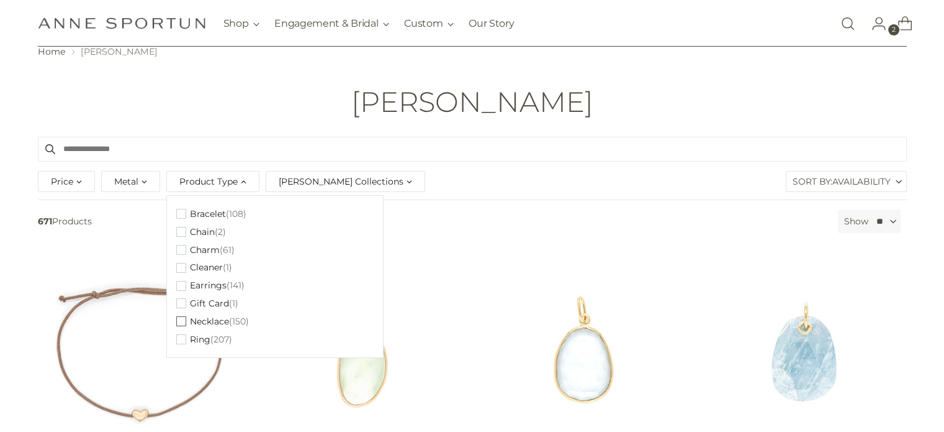
click at [191, 317] on span "Necklace" at bounding box center [209, 321] width 39 height 11
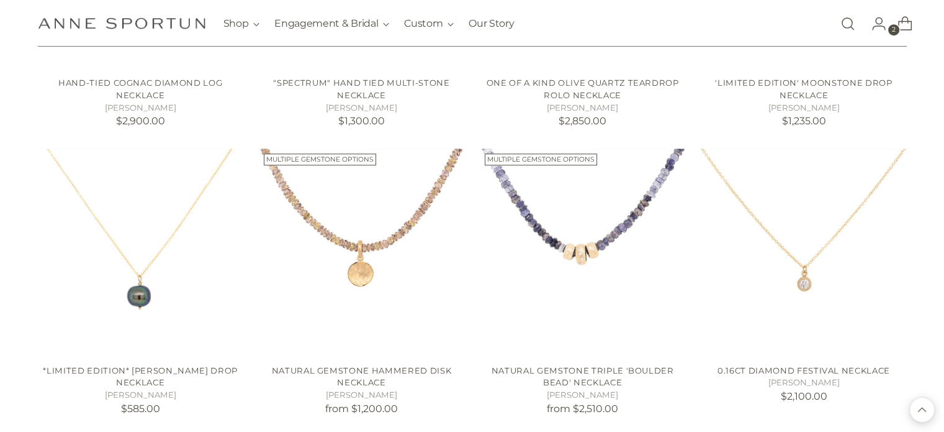
scroll to position [1043, 0]
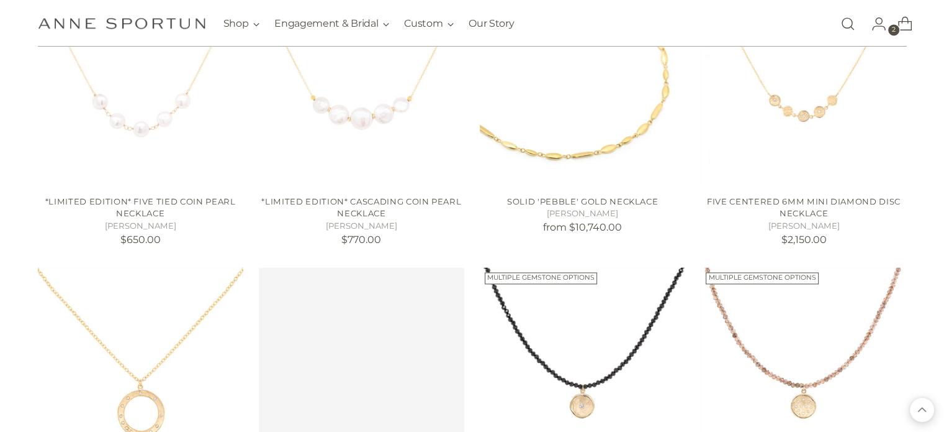
scroll to position [1937, 0]
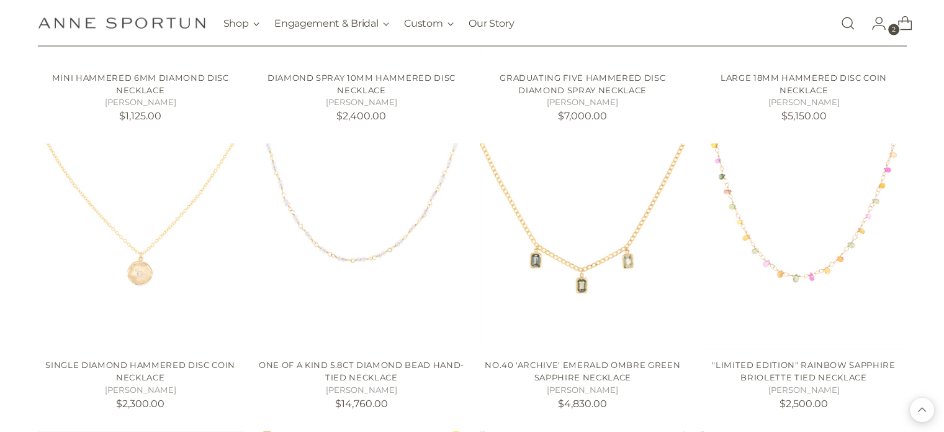
scroll to position [2806, 0]
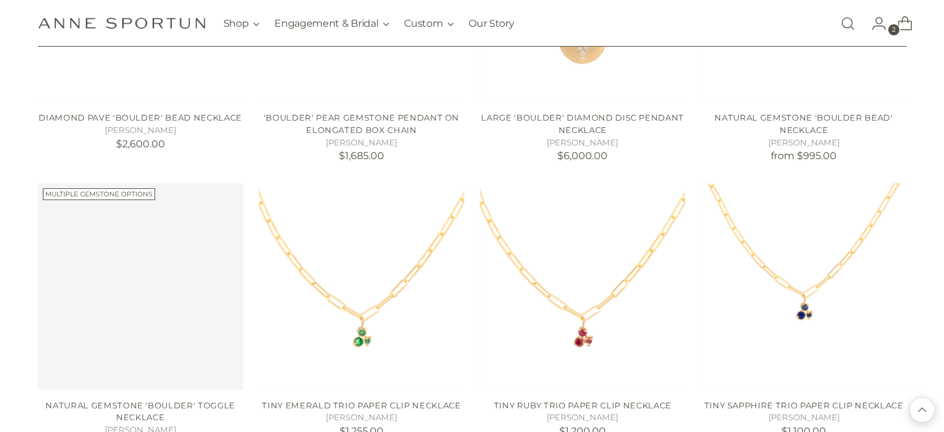
scroll to position [4222, 0]
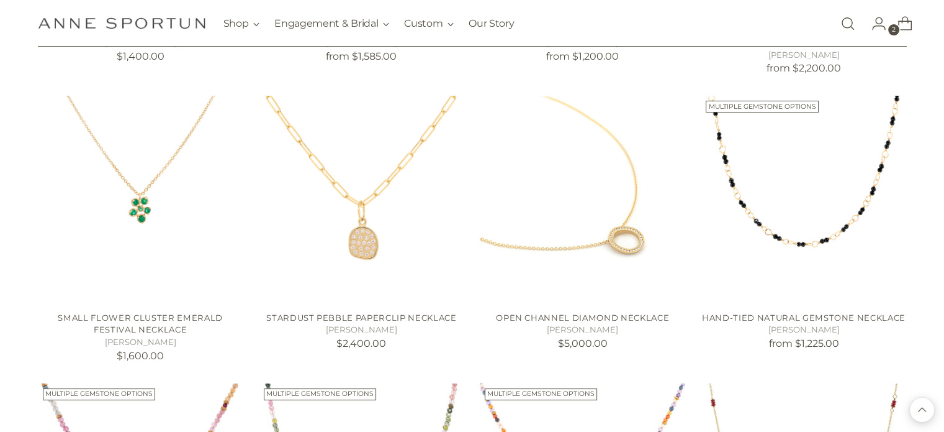
scroll to position [4743, 0]
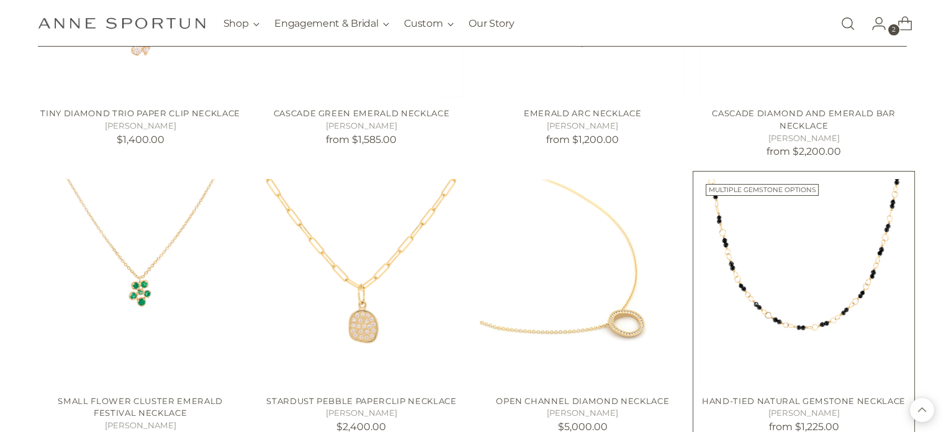
click at [0, 0] on img "Hand-Tied Natural Gemstone Necklace" at bounding box center [0, 0] width 0 height 0
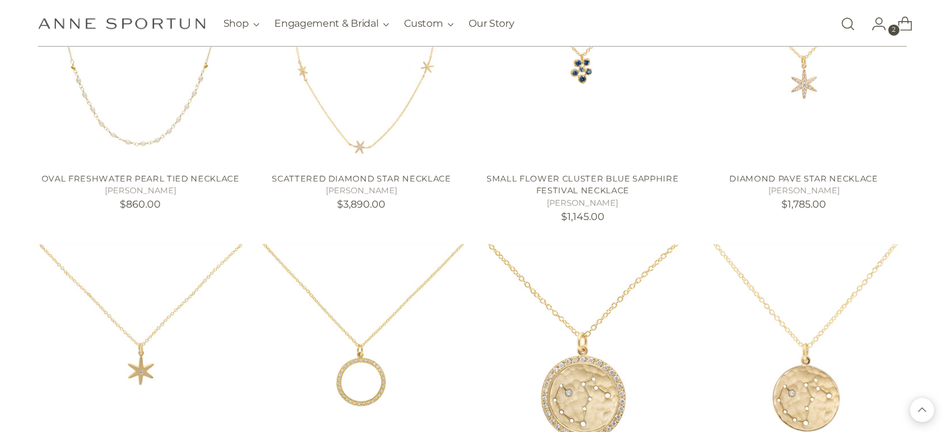
scroll to position [6979, 0]
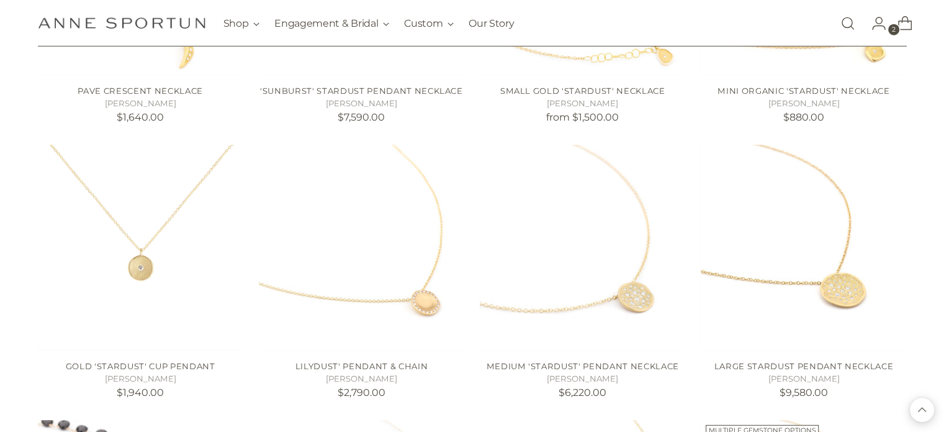
scroll to position [7922, 0]
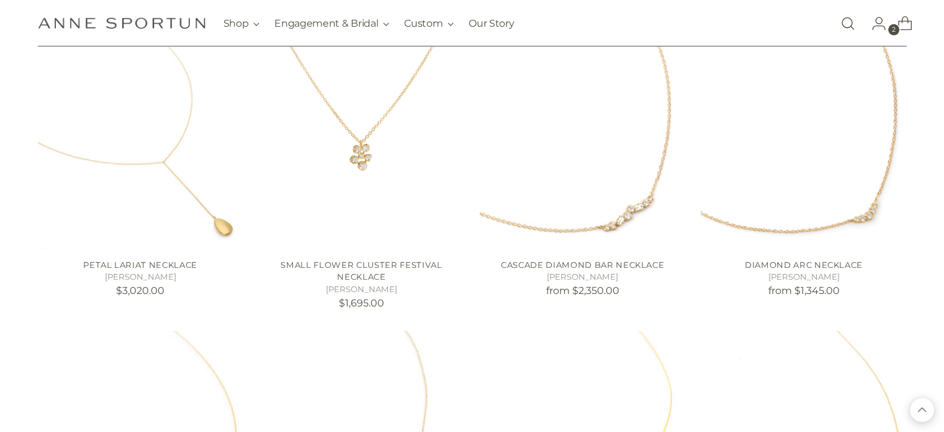
scroll to position [8568, 0]
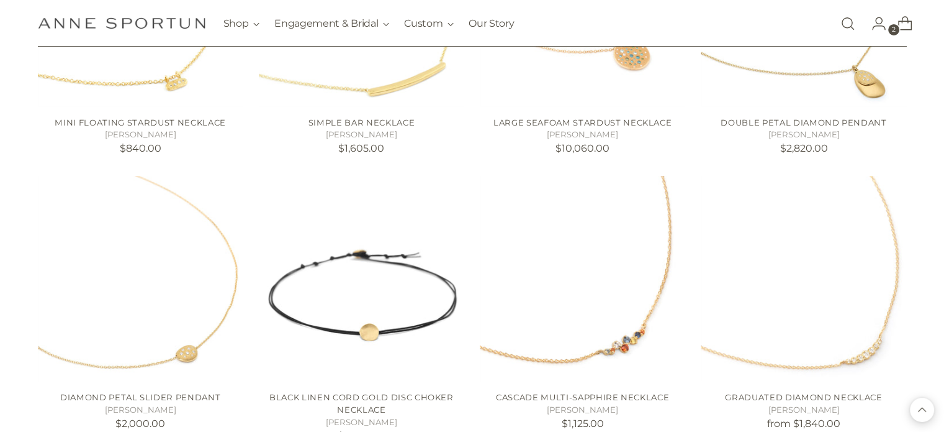
scroll to position [9164, 0]
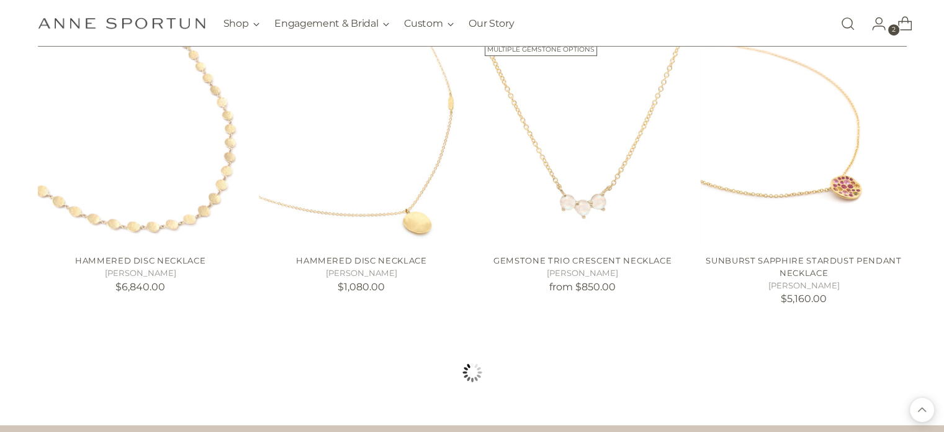
scroll to position [10257, 0]
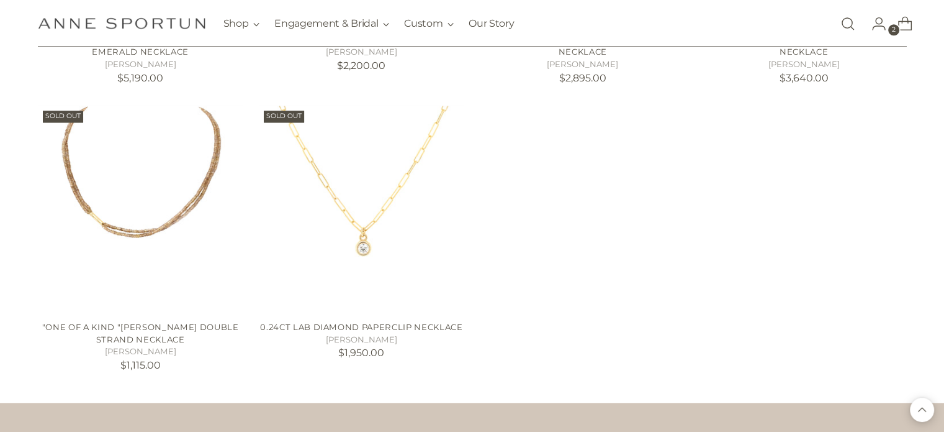
scroll to position [10754, 0]
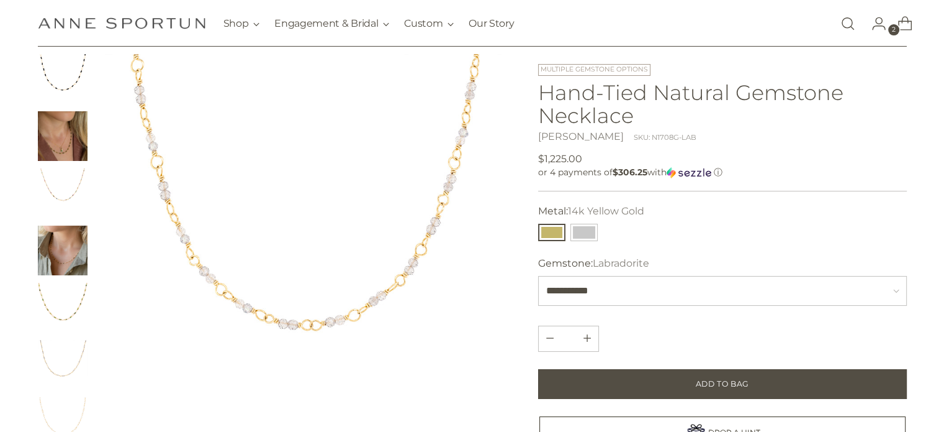
scroll to position [124, 0]
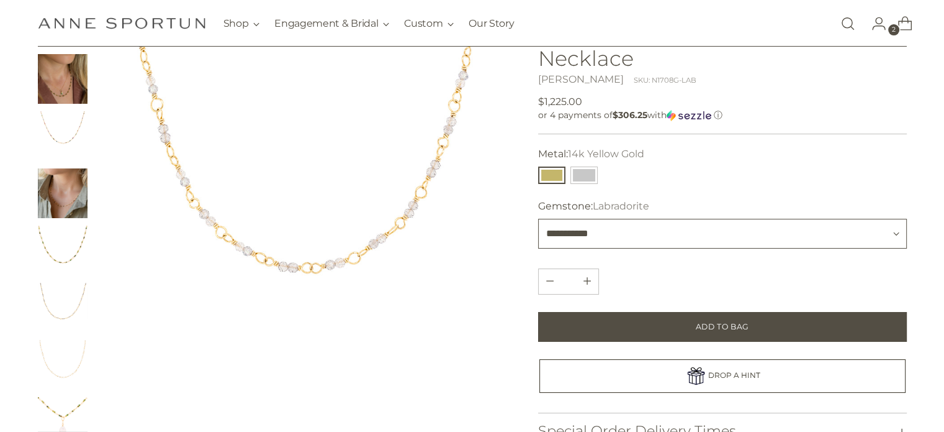
click at [607, 238] on select "**********" at bounding box center [722, 234] width 369 height 30
select select "*********"
click at [538, 219] on select "**********" at bounding box center [722, 234] width 369 height 30
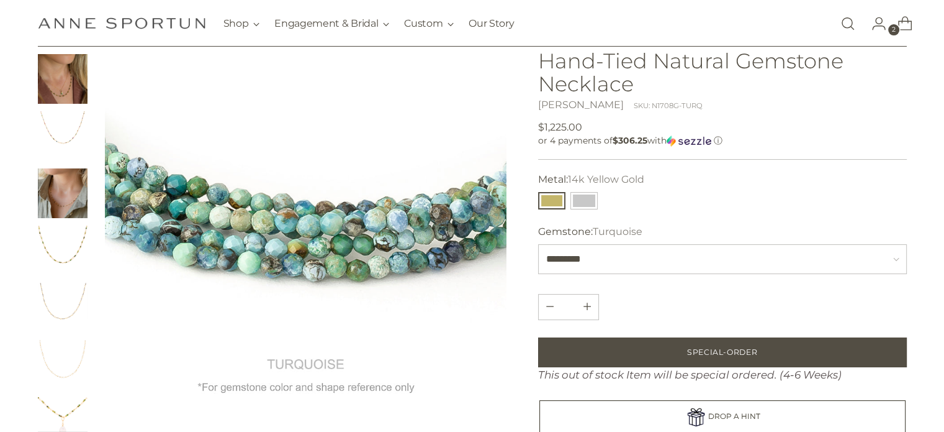
click at [56, 253] on img "Change image to image 5" at bounding box center [63, 250] width 50 height 50
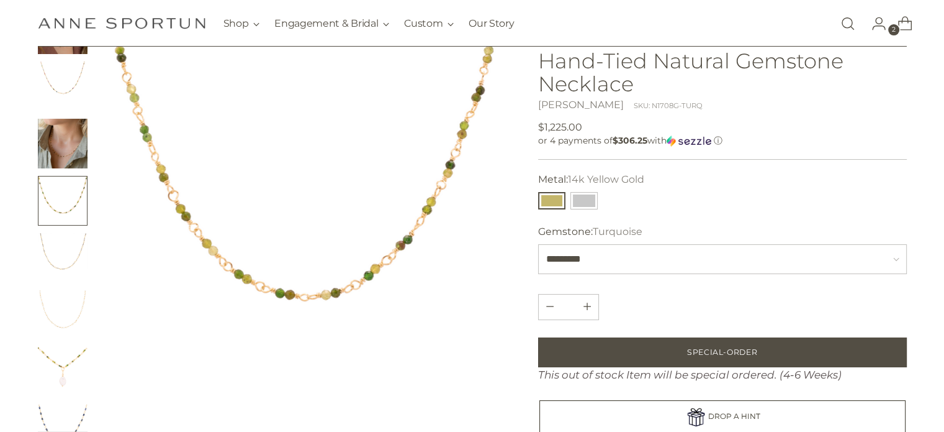
scroll to position [75, 0]
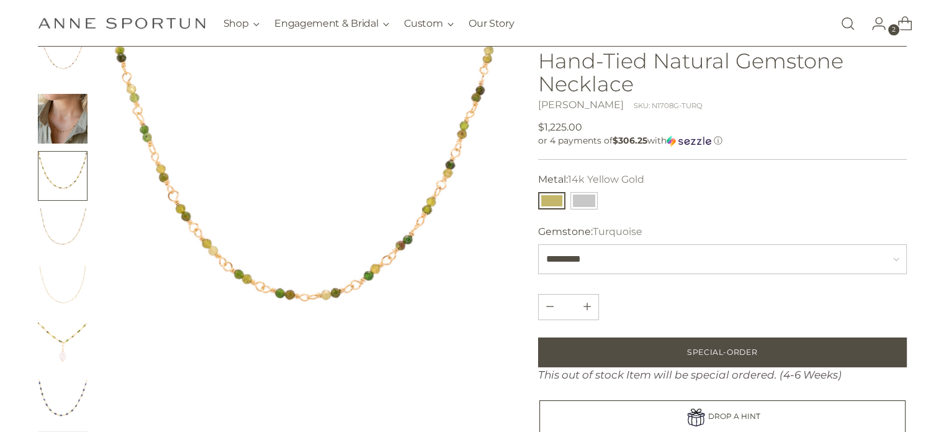
click at [68, 232] on img "Change image to image 6" at bounding box center [63, 233] width 50 height 50
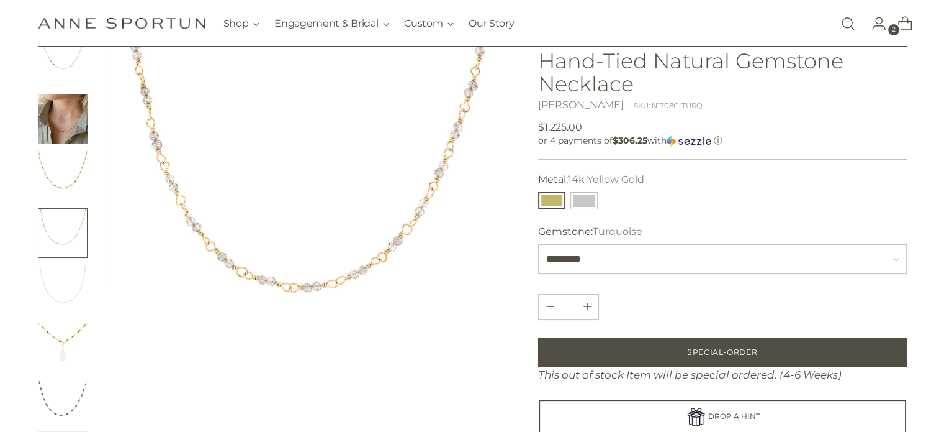
click at [60, 292] on img "Change image to image 7" at bounding box center [63, 290] width 50 height 50
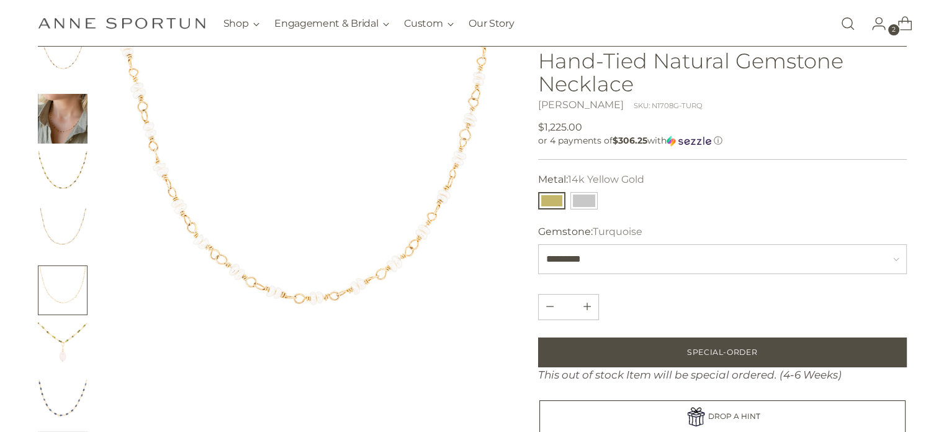
click at [60, 348] on img "Change image to image 8" at bounding box center [63, 347] width 50 height 50
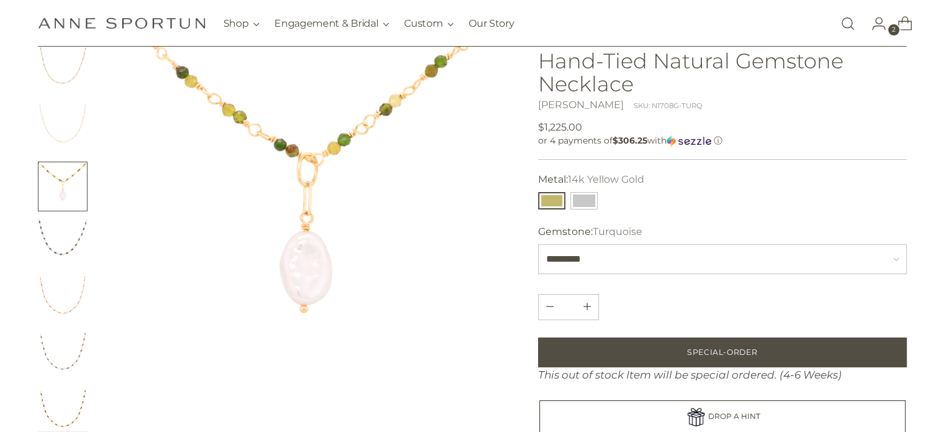
scroll to position [248, 0]
click at [67, 233] on img "Change image to image 9" at bounding box center [63, 231] width 50 height 50
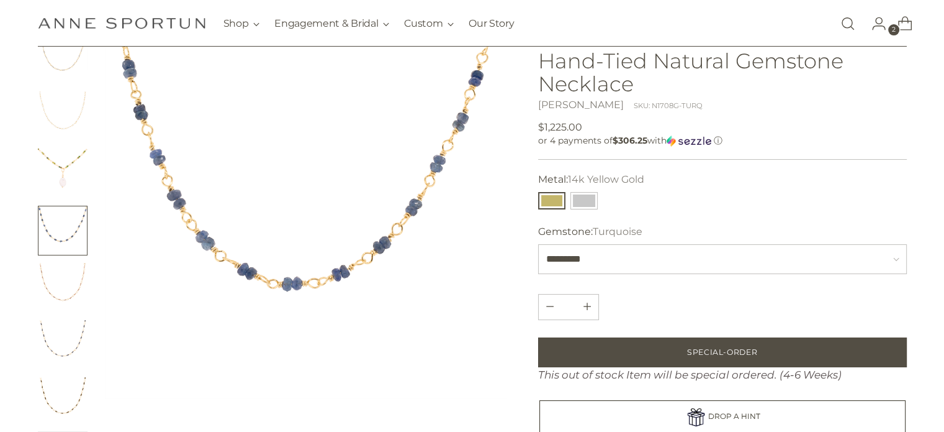
click at [70, 284] on img "Change image to image 10" at bounding box center [63, 288] width 50 height 50
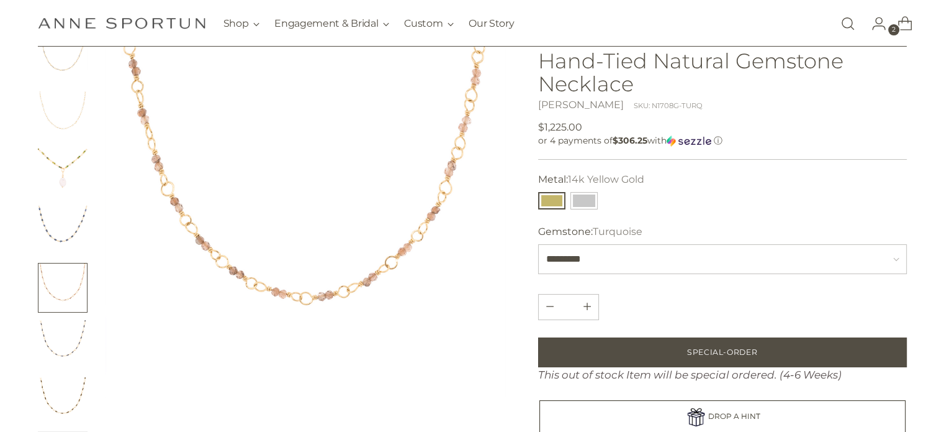
click at [64, 356] on img "Change image to image 11" at bounding box center [63, 345] width 50 height 50
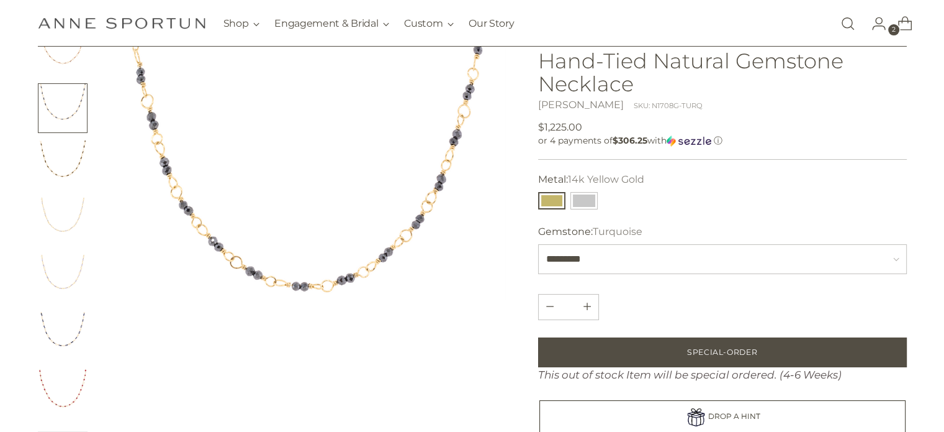
scroll to position [497, 0]
click at [60, 148] on img "Change image to image 12" at bounding box center [63, 154] width 50 height 50
click at [59, 200] on img "Change image to image 13" at bounding box center [63, 211] width 50 height 50
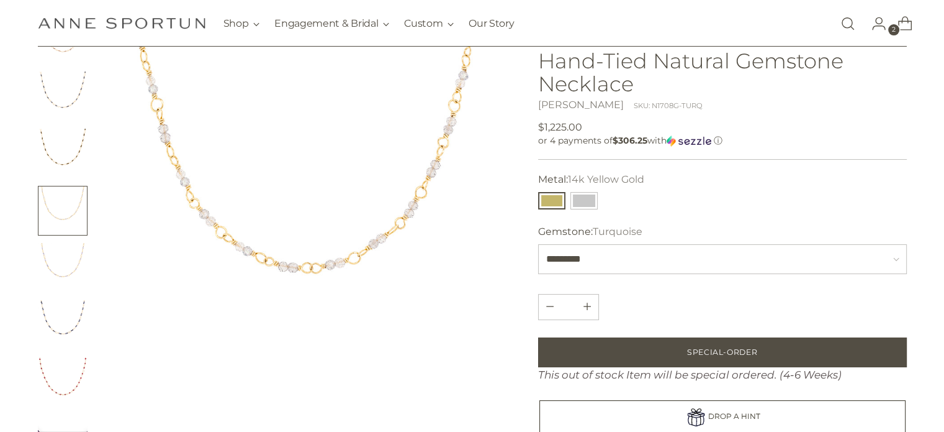
click at [55, 254] on img "Change image to image 14" at bounding box center [63, 268] width 50 height 50
click at [57, 315] on img "Change image to image 15" at bounding box center [63, 325] width 50 height 50
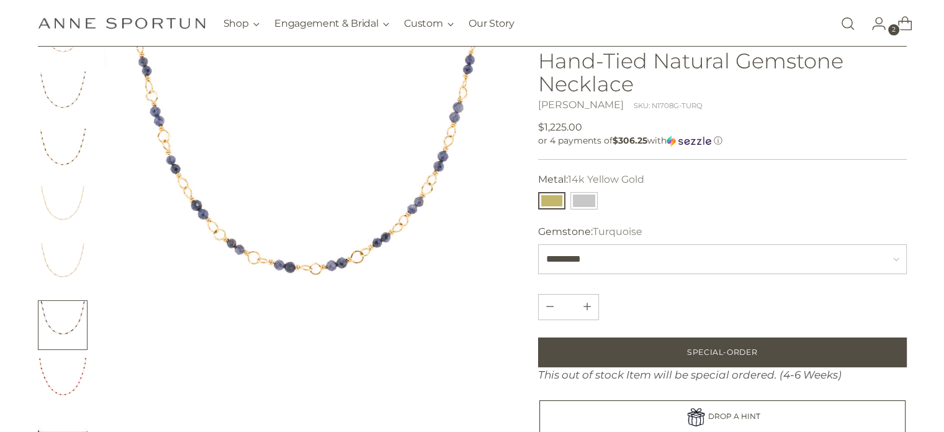
click at [55, 377] on img "Change image to image 16" at bounding box center [63, 382] width 50 height 50
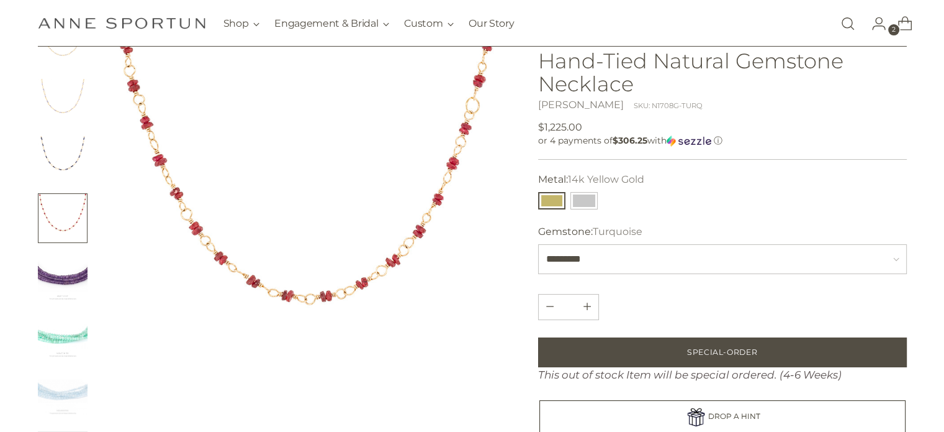
scroll to position [745, 0]
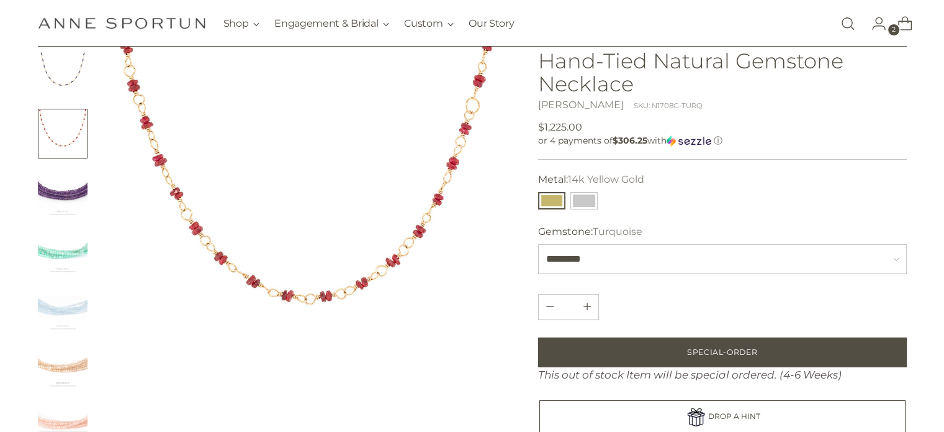
click at [77, 192] on img "Change image to image 17" at bounding box center [63, 191] width 50 height 50
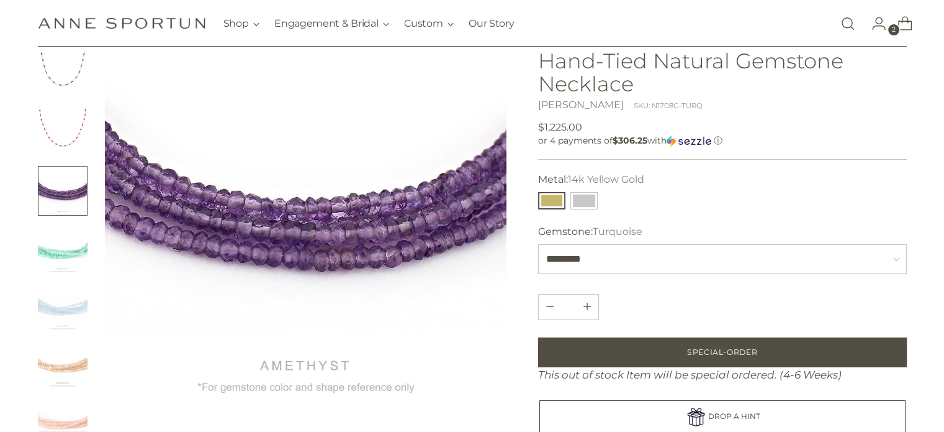
click at [67, 255] on img "Change image to image 18" at bounding box center [63, 248] width 50 height 50
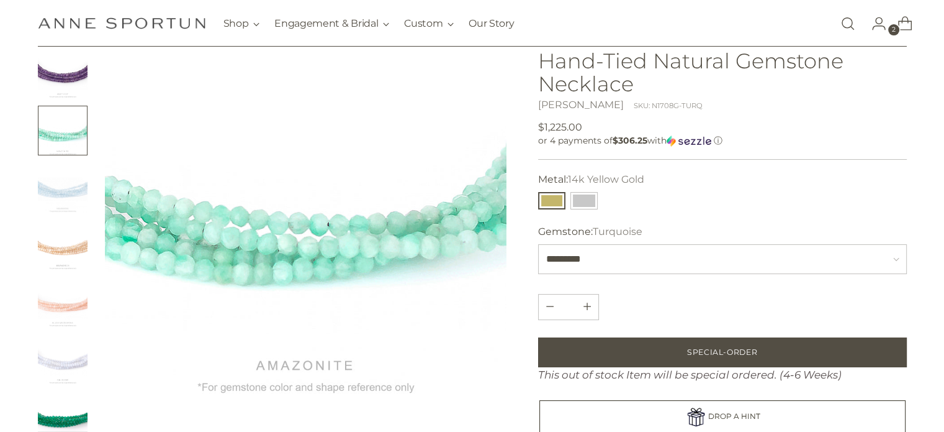
scroll to position [869, 0]
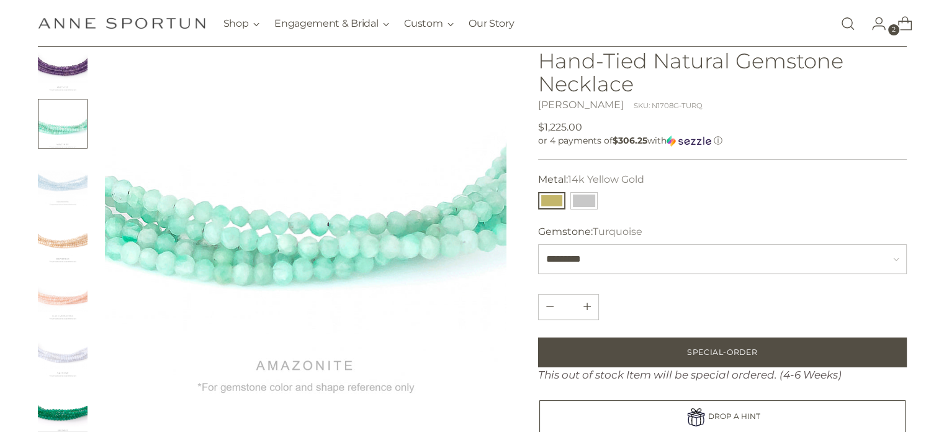
click at [79, 173] on img "Change image to image 19" at bounding box center [63, 181] width 50 height 50
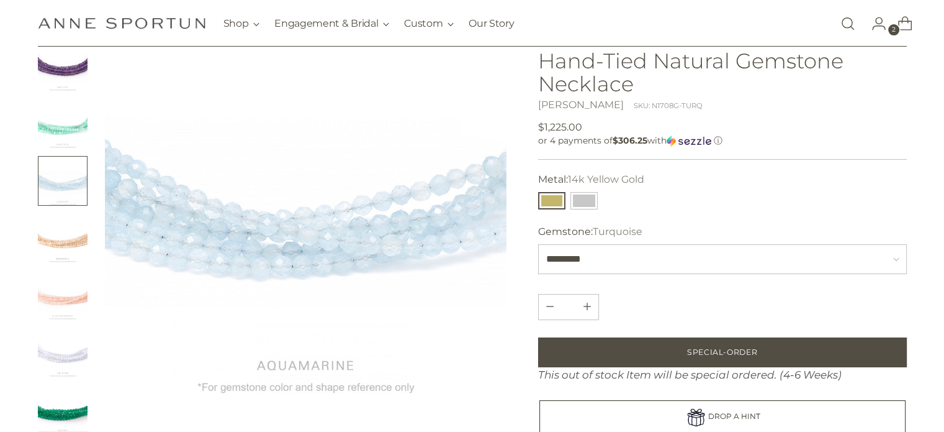
click at [60, 253] on img "Change image to image 20" at bounding box center [63, 238] width 50 height 50
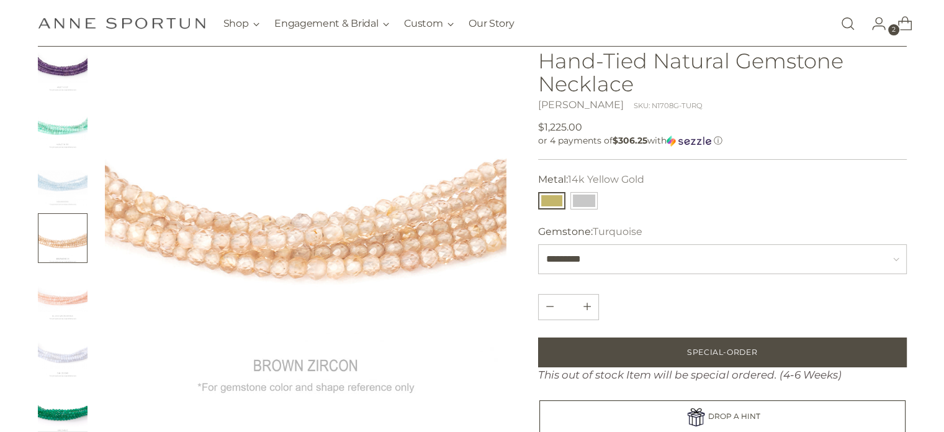
click at [60, 300] on img "Change image to image 21" at bounding box center [63, 295] width 50 height 50
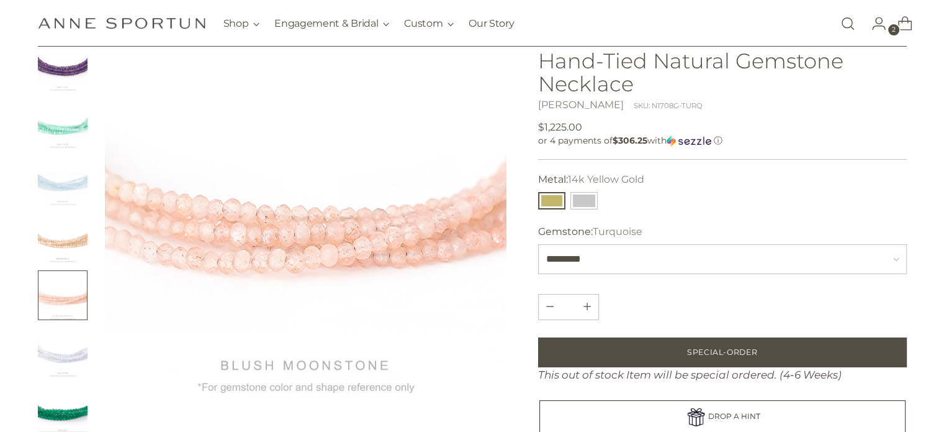
click at [55, 344] on img "Change image to image 22" at bounding box center [63, 352] width 50 height 50
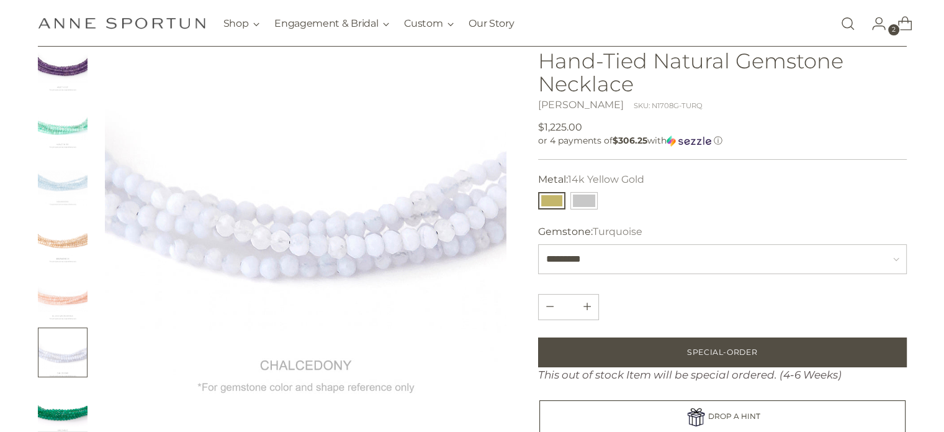
click at [60, 400] on img "Change image to image 23" at bounding box center [63, 409] width 50 height 50
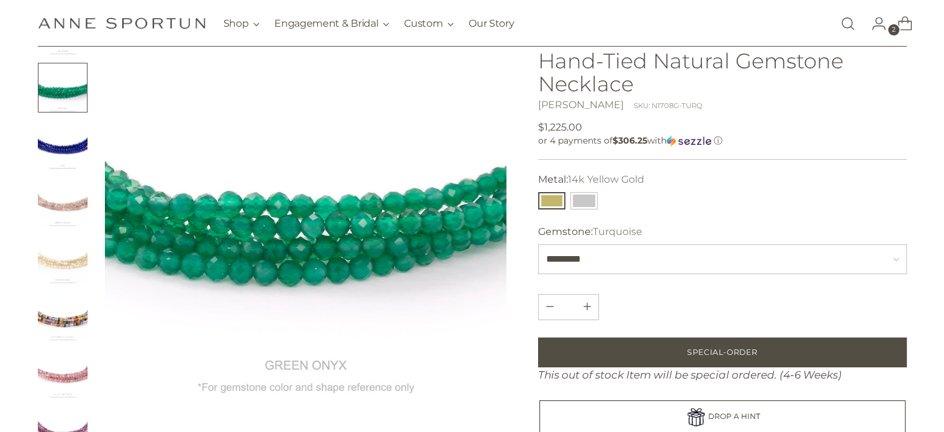
scroll to position [1192, 0]
click at [73, 138] on img "Change image to image 24" at bounding box center [63, 144] width 50 height 50
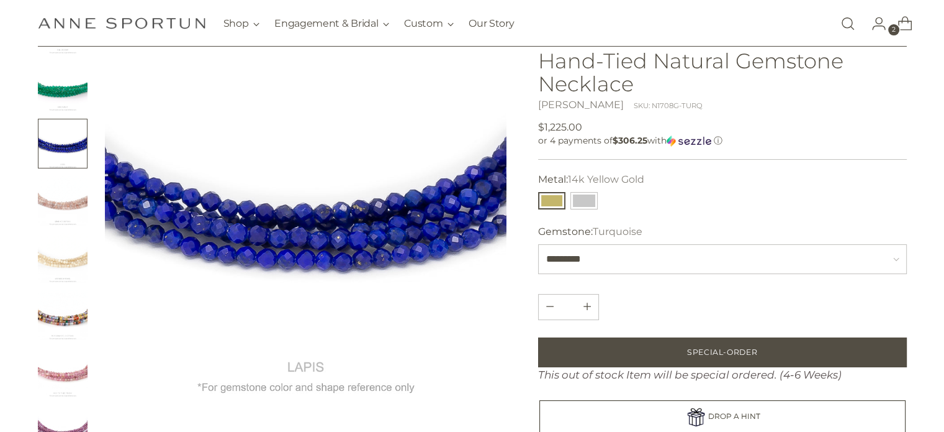
click at [53, 209] on img "Change image to image 25" at bounding box center [63, 201] width 50 height 50
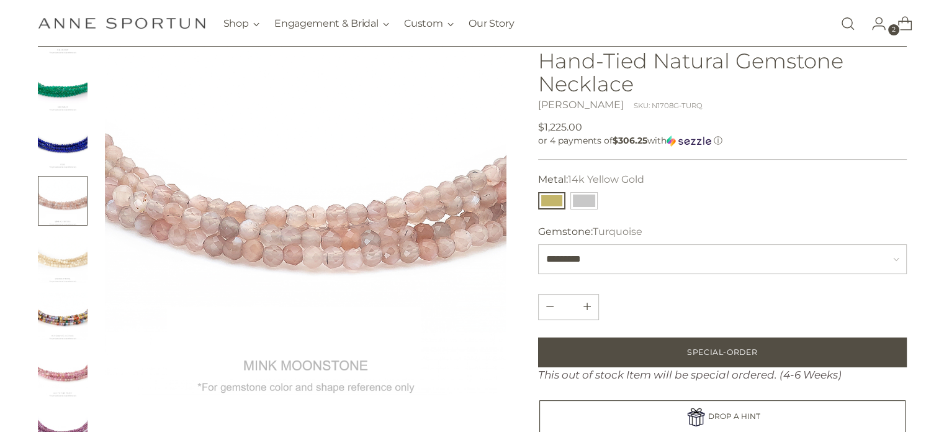
click at [52, 275] on img "Change image to image 26" at bounding box center [63, 258] width 50 height 50
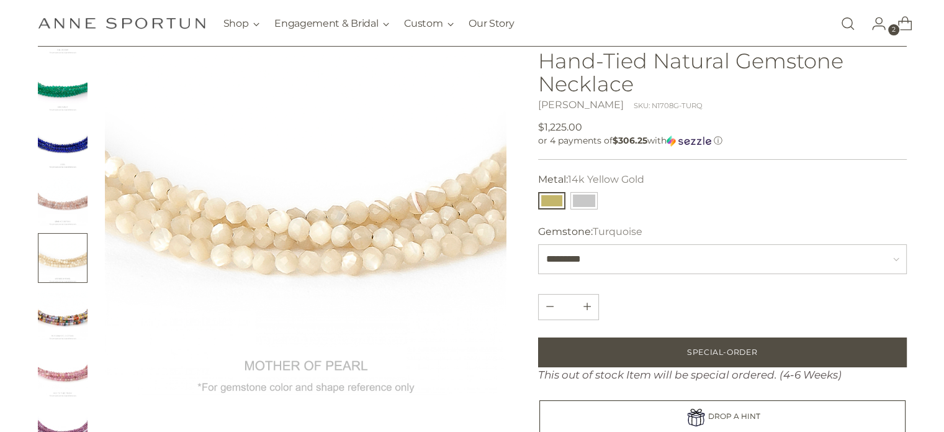
click at [57, 327] on img "Change image to image 27" at bounding box center [63, 315] width 50 height 50
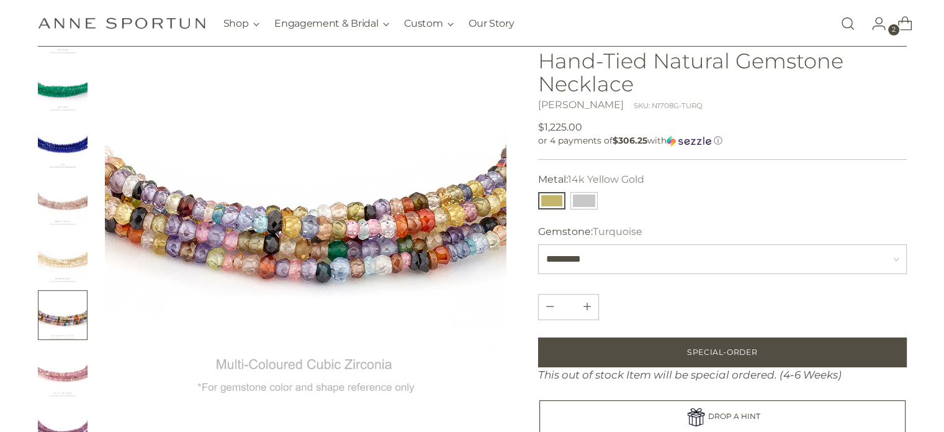
click at [61, 371] on img "Change image to image 28" at bounding box center [63, 372] width 50 height 50
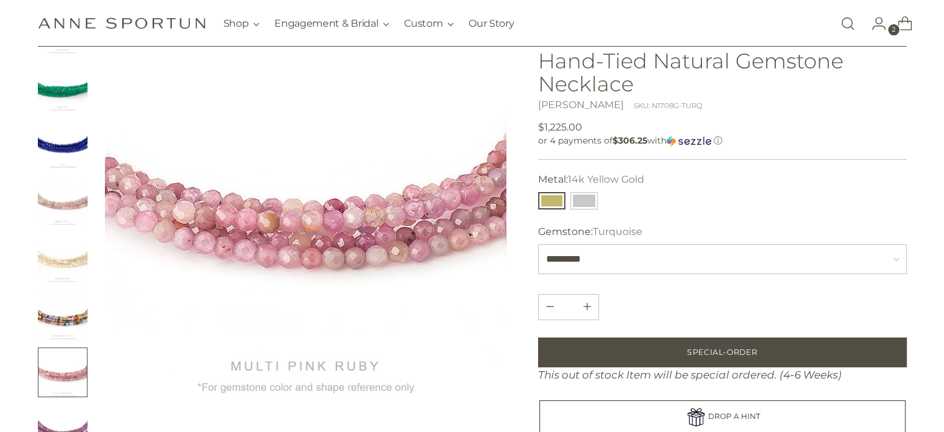
click at [60, 419] on img "Change image to image 29" at bounding box center [63, 429] width 50 height 50
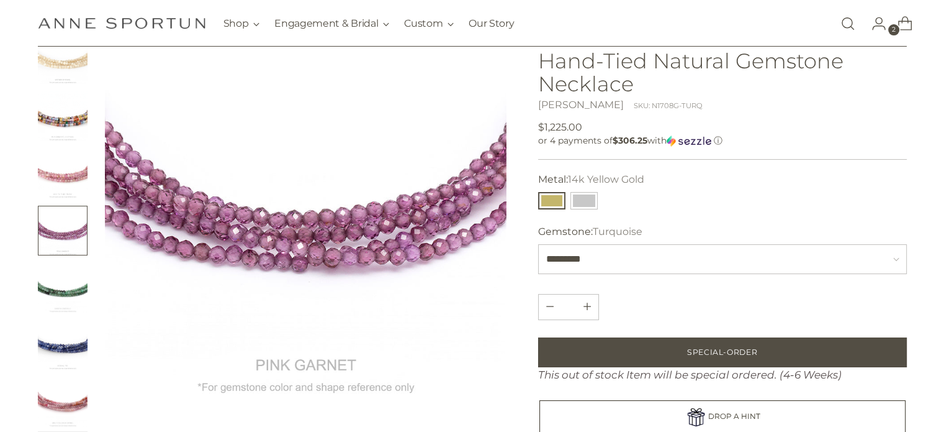
scroll to position [1416, 0]
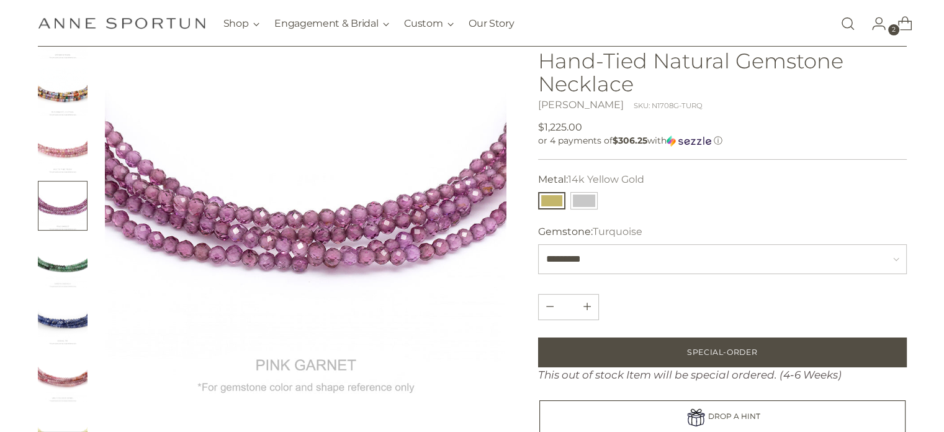
click at [68, 268] on img "Change image to image 30" at bounding box center [63, 263] width 50 height 50
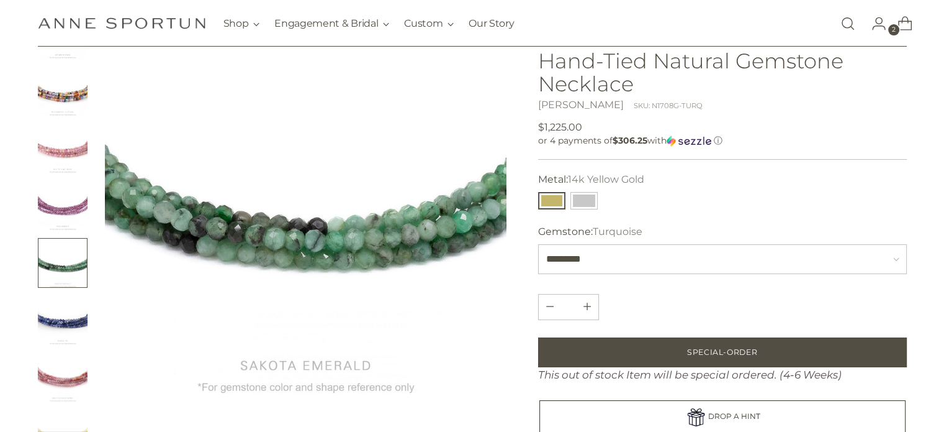
click at [57, 340] on img "Change image to image 31" at bounding box center [63, 320] width 50 height 50
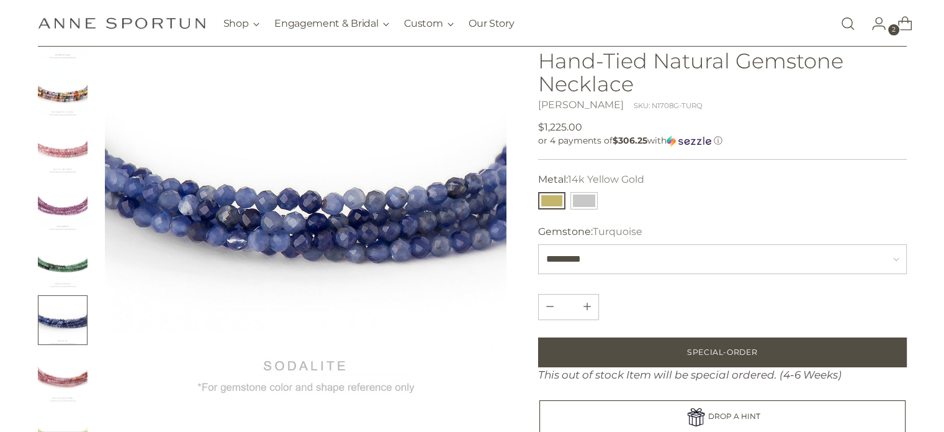
click at [53, 395] on img "Change image to image 32" at bounding box center [63, 377] width 50 height 50
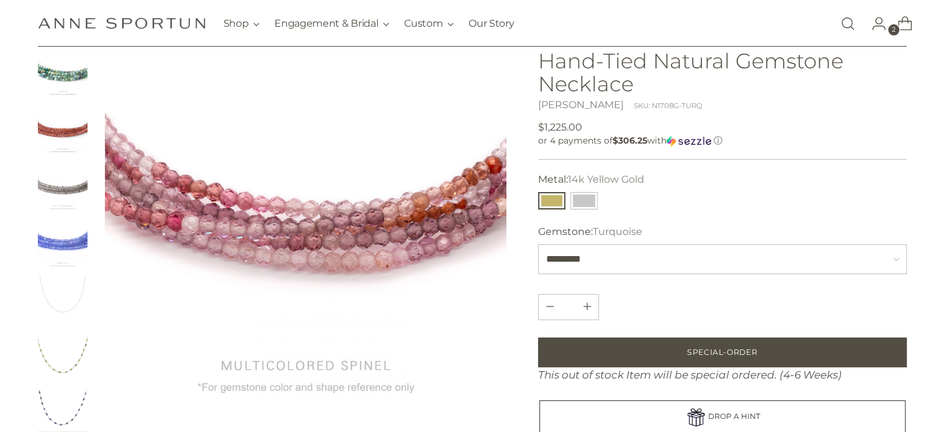
scroll to position [1838, 0]
click at [70, 340] on img "Change image to image 39" at bounding box center [63, 355] width 50 height 50
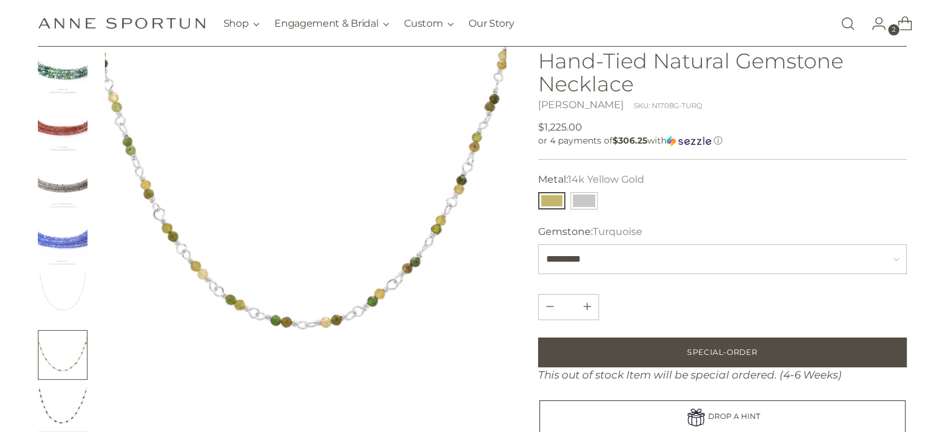
click at [69, 243] on img "Change image to image 37" at bounding box center [63, 240] width 50 height 50
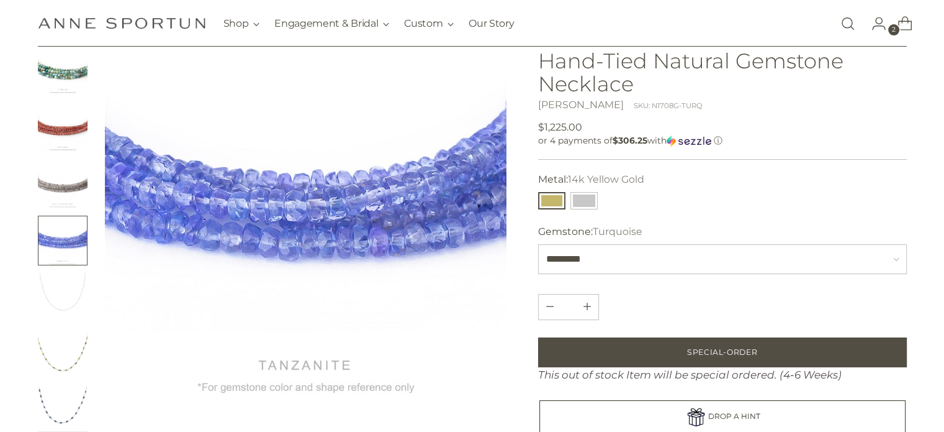
click at [66, 402] on img "Change image to image 40" at bounding box center [63, 412] width 50 height 50
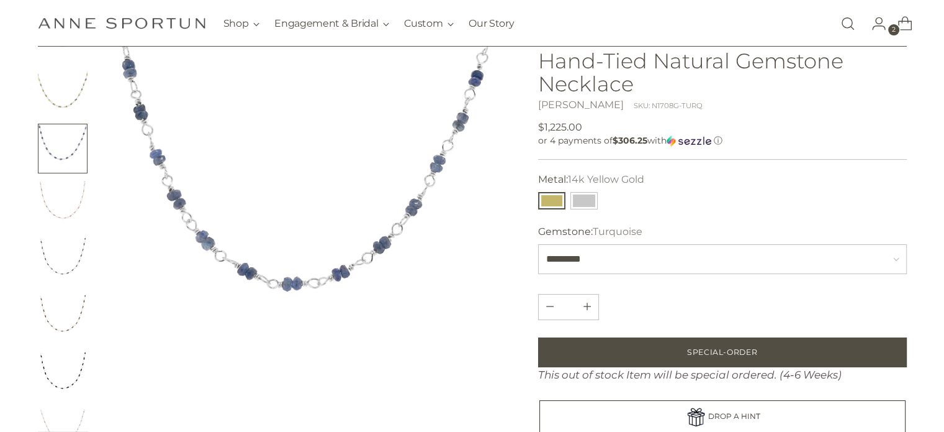
scroll to position [2136, 0]
click at [70, 166] on img "Change image to image 41" at bounding box center [63, 171] width 50 height 50
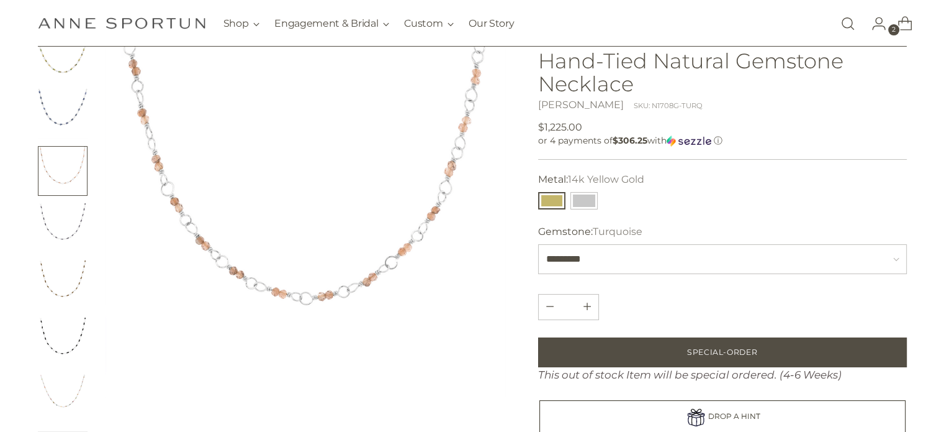
click at [66, 229] on img "Change image to image 42" at bounding box center [63, 228] width 50 height 50
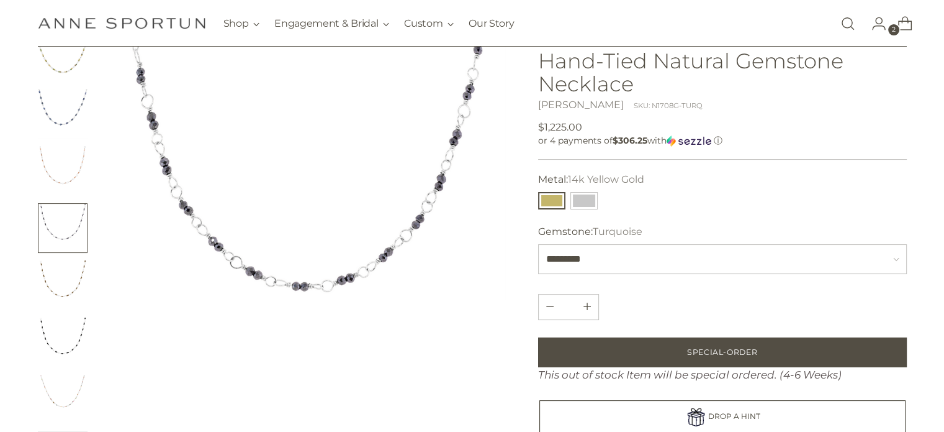
click at [58, 293] on img "Change image to image 43" at bounding box center [63, 285] width 50 height 50
click at [58, 337] on img "Change image to image 44" at bounding box center [63, 342] width 50 height 50
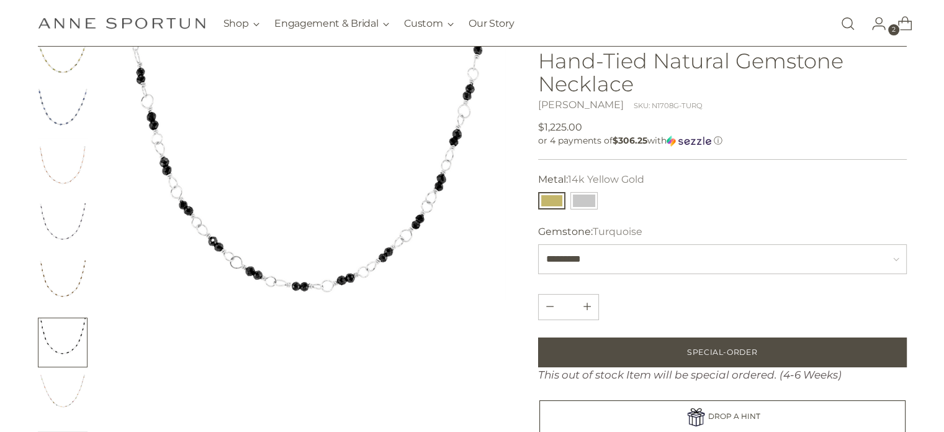
click at [56, 380] on img "Change image to image 45" at bounding box center [63, 399] width 50 height 50
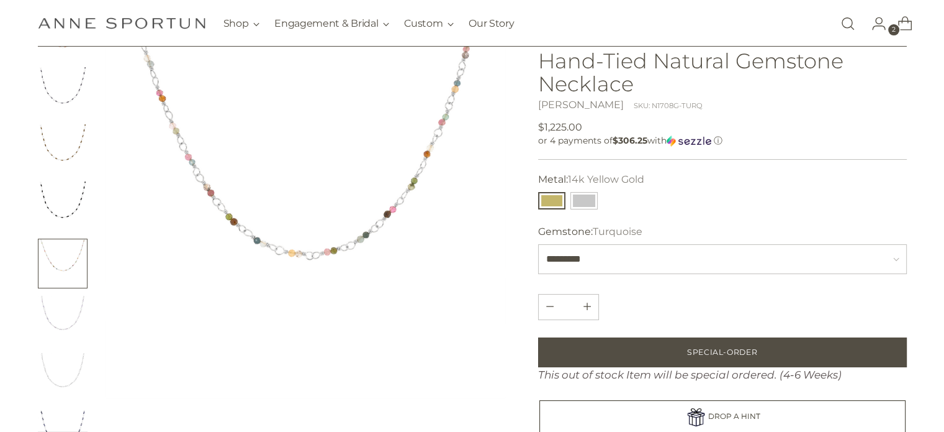
scroll to position [2334, 0]
click at [79, 255] on img "Change image to image 46" at bounding box center [63, 258] width 50 height 50
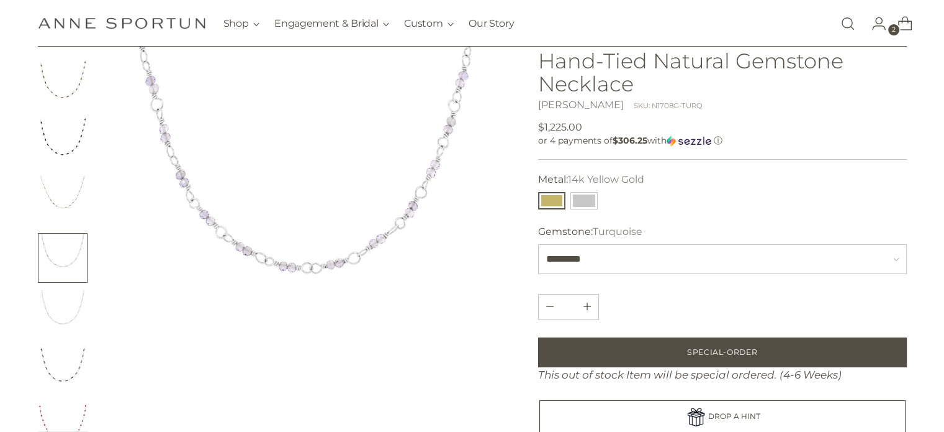
click at [56, 325] on img "Change image to image 47" at bounding box center [63, 315] width 50 height 50
click at [50, 377] on img "Change image to image 48" at bounding box center [63, 372] width 50 height 50
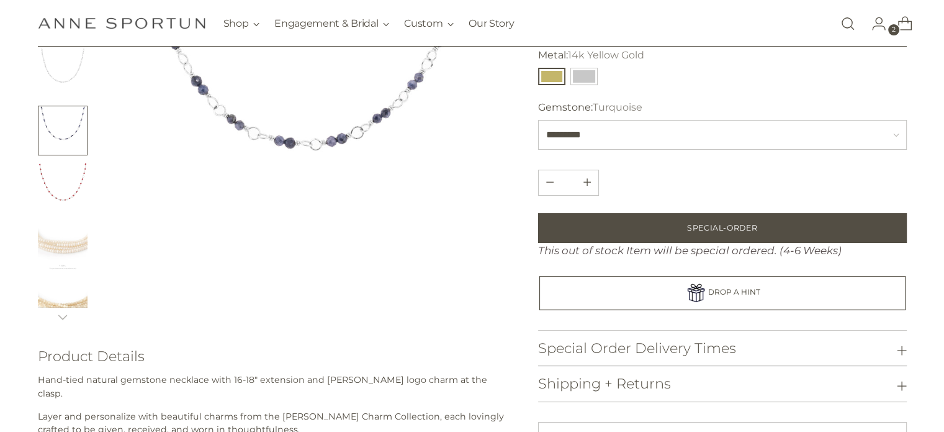
scroll to position [298, 0]
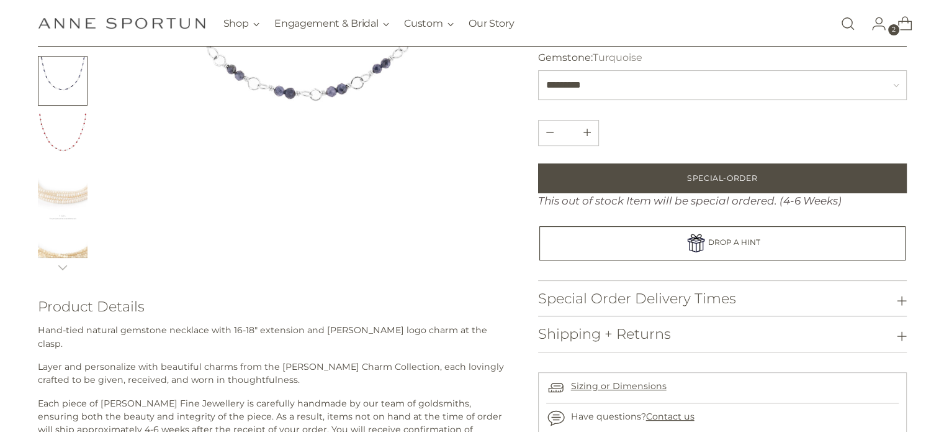
click at [63, 152] on img "Change image to image 49" at bounding box center [63, 138] width 50 height 50
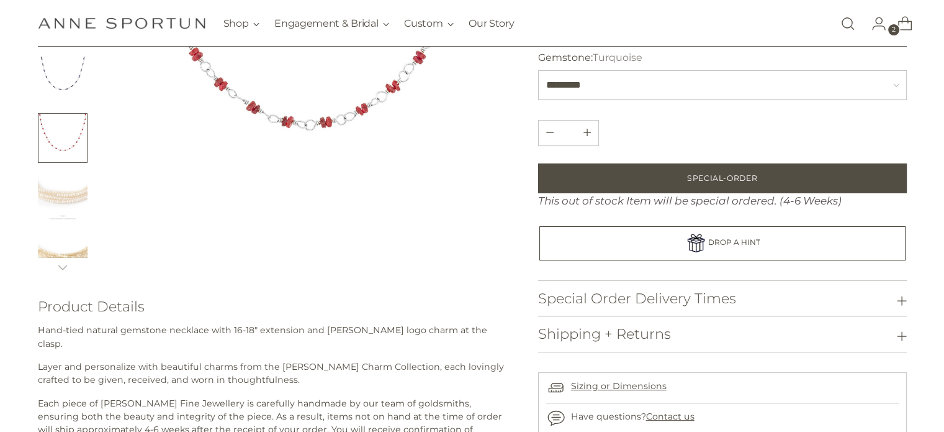
scroll to position [0, 0]
